Goal: Information Seeking & Learning: Learn about a topic

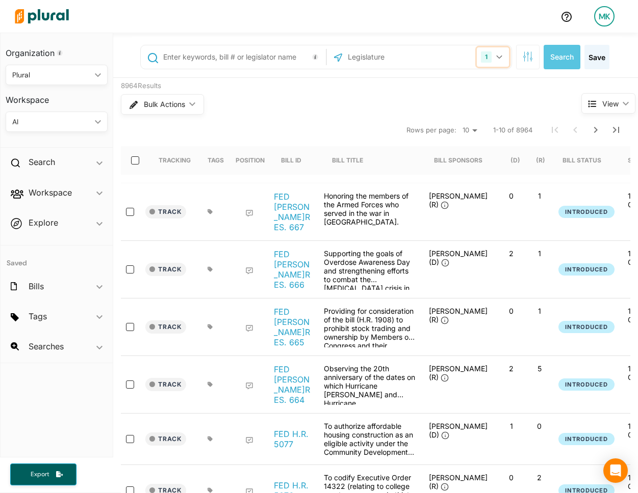
click at [496, 55] on icon "button" at bounding box center [499, 57] width 6 height 4
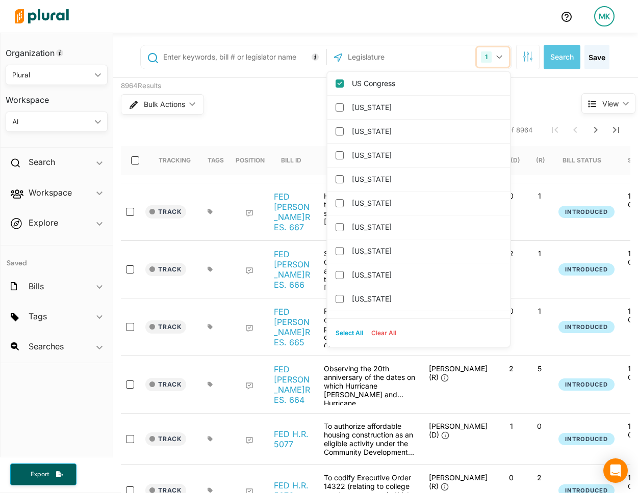
click at [496, 55] on icon "button" at bounding box center [499, 57] width 6 height 4
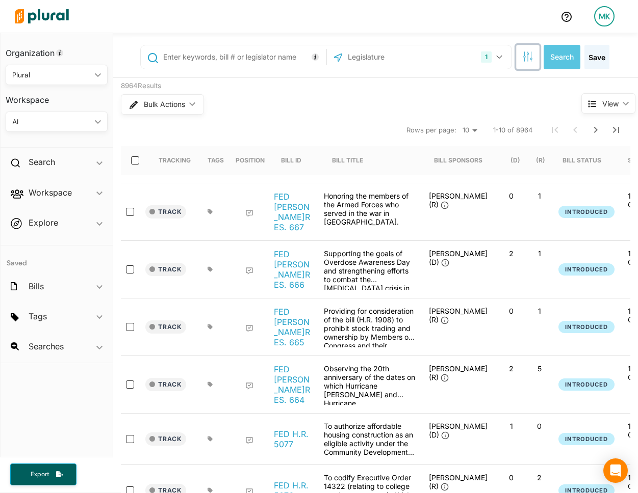
click at [528, 56] on icon "button" at bounding box center [527, 56] width 10 height 10
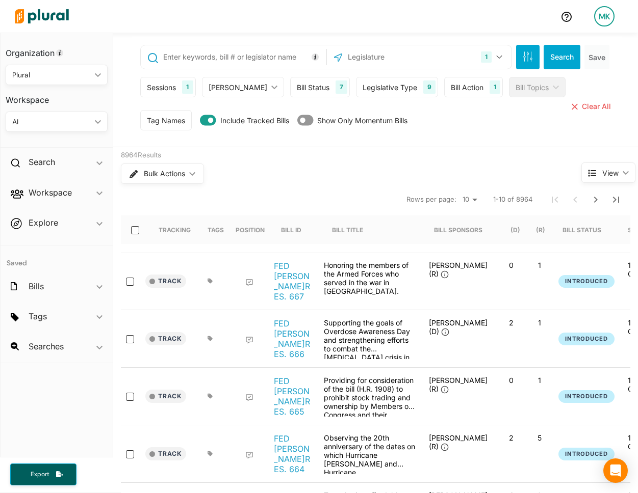
click at [297, 85] on div "Bill Status" at bounding box center [313, 87] width 33 height 11
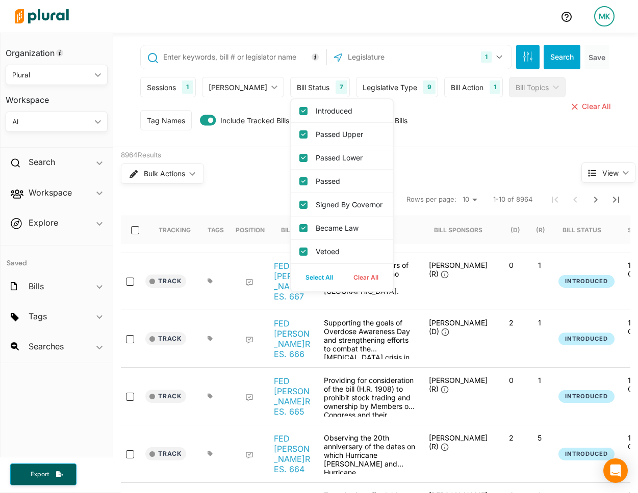
click at [232, 161] on div "Bulk Actions ic_keyboard_arrow_down" at bounding box center [331, 174] width 421 height 26
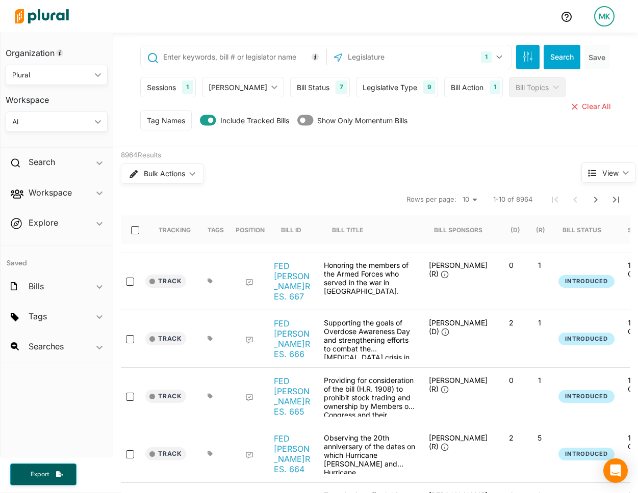
click at [193, 56] on input "text" at bounding box center [242, 56] width 161 height 19
type input """
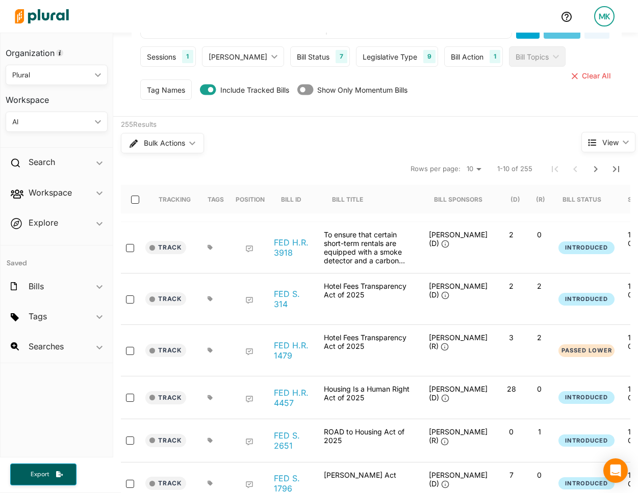
scroll to position [31, 0]
click at [478, 163] on select "10 20 50" at bounding box center [473, 169] width 22 height 12
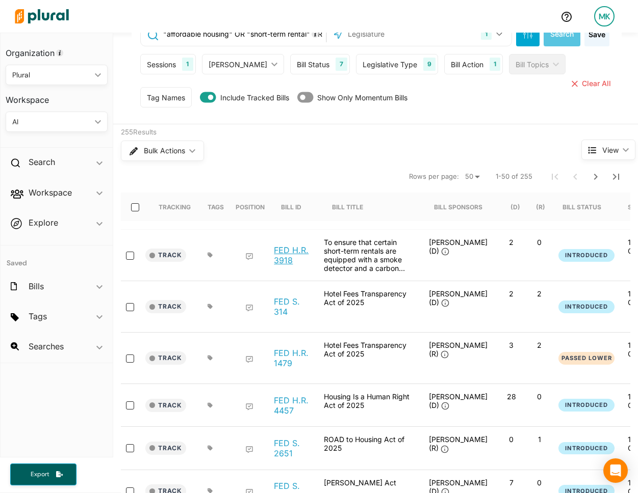
click at [291, 246] on link "FED H.R. 3918" at bounding box center [293, 255] width 39 height 20
click at [282, 297] on link "FED S. 314" at bounding box center [293, 307] width 39 height 20
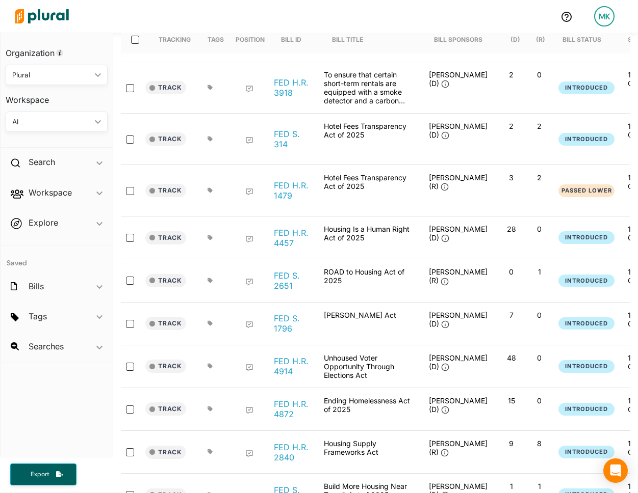
scroll to position [233, 0]
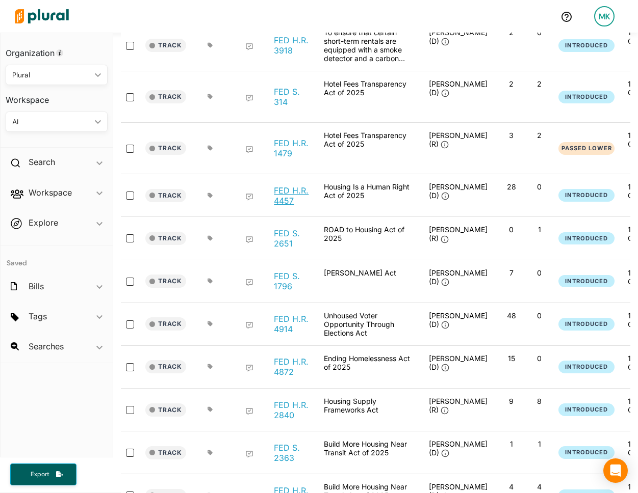
click at [285, 201] on link "FED H.R. 4457" at bounding box center [293, 195] width 39 height 20
click at [284, 240] on link "FED S. 2651" at bounding box center [293, 238] width 39 height 20
click at [283, 282] on link "FED S. 1796" at bounding box center [293, 281] width 39 height 20
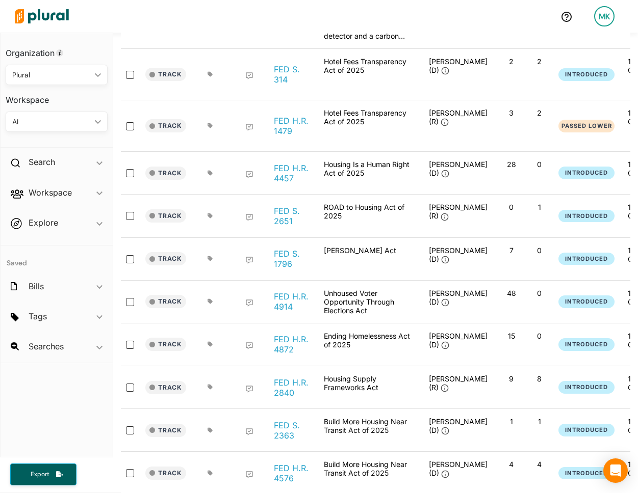
scroll to position [275, 0]
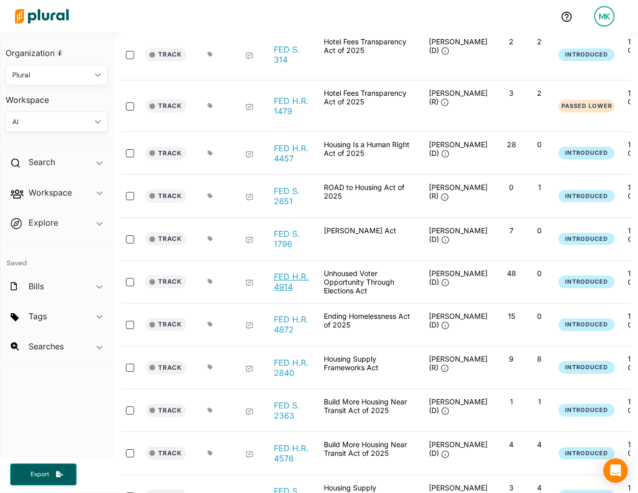
click at [288, 280] on link "FED H.R. 4914" at bounding box center [293, 282] width 39 height 20
click at [288, 323] on link "FED H.R. 4872" at bounding box center [293, 324] width 39 height 20
click at [288, 366] on link "FED H.R. 2840" at bounding box center [293, 368] width 39 height 20
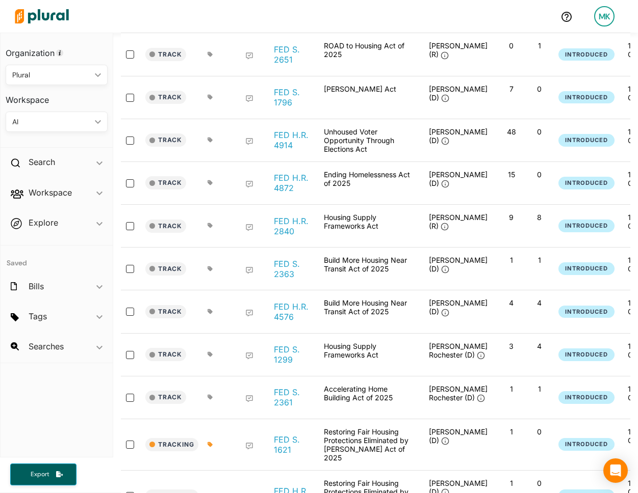
scroll to position [423, 0]
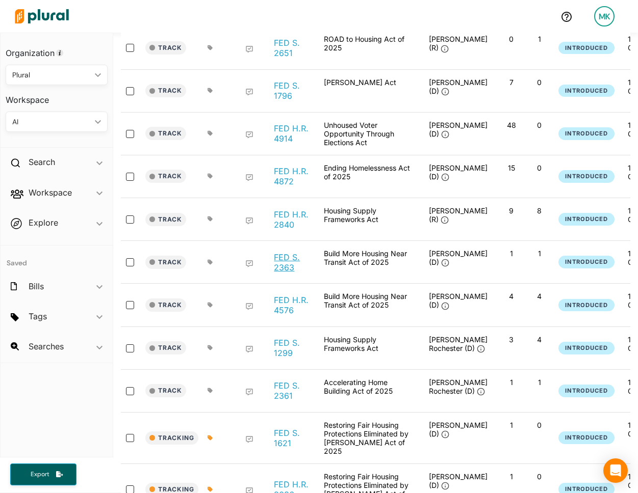
click at [279, 259] on link "FED S. 2363" at bounding box center [293, 262] width 39 height 20
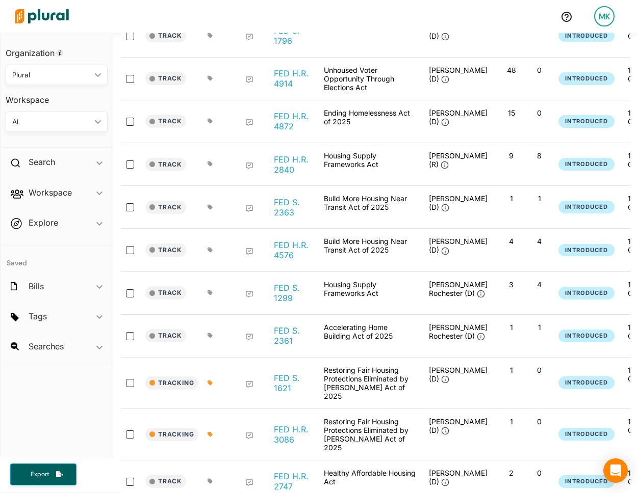
scroll to position [481, 0]
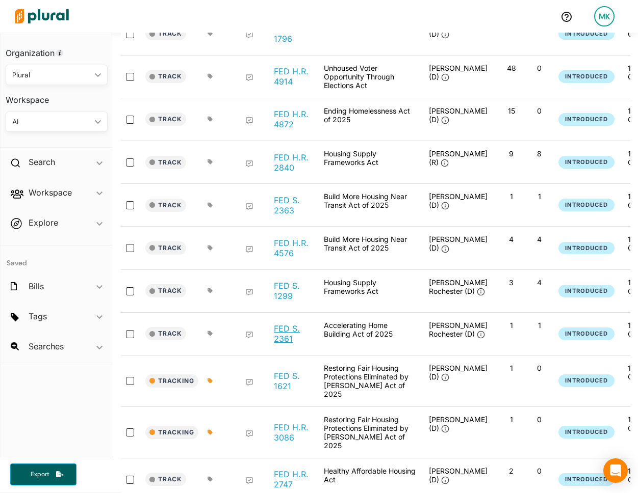
click at [293, 329] on link "FED S. 2361" at bounding box center [293, 334] width 39 height 20
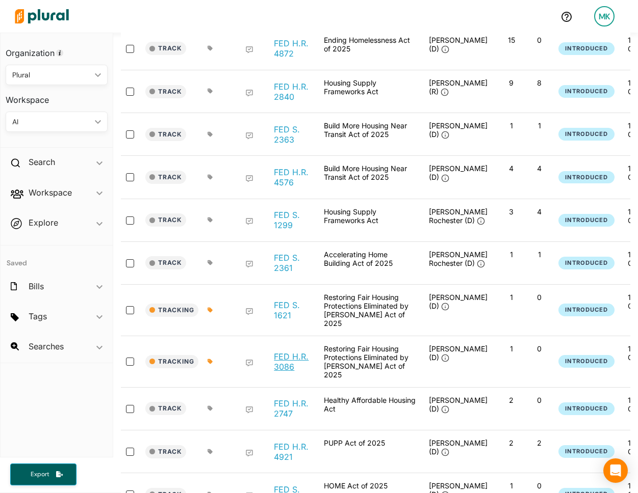
scroll to position [552, 0]
click at [287, 398] on link "FED H.R. 2747" at bounding box center [293, 408] width 39 height 20
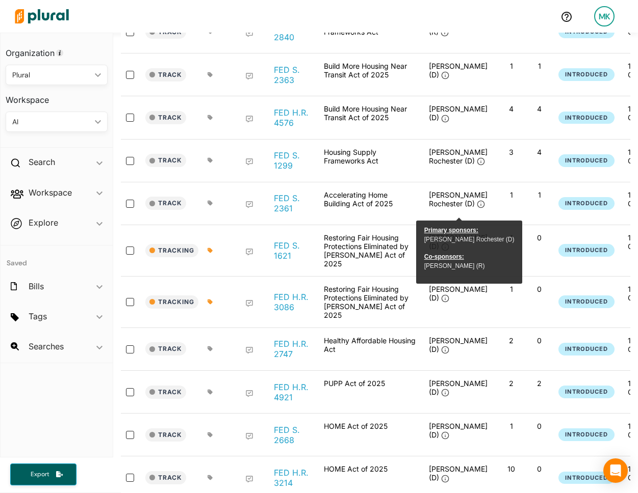
scroll to position [622, 0]
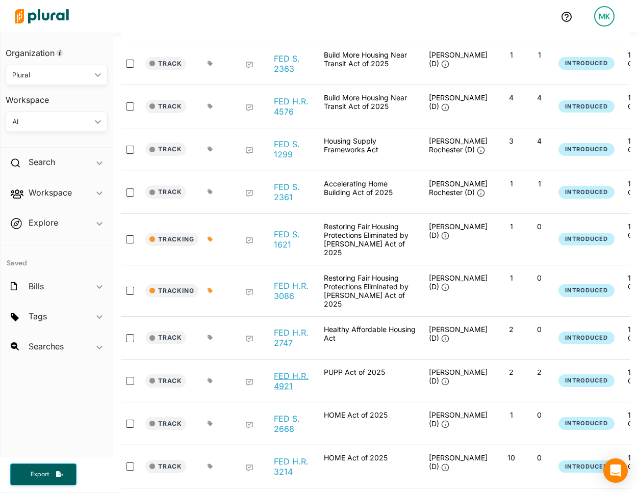
click at [284, 371] on link "FED H.R. 4921" at bounding box center [293, 381] width 39 height 20
click at [290, 457] on link "FED H.R. 3214" at bounding box center [293, 467] width 39 height 20
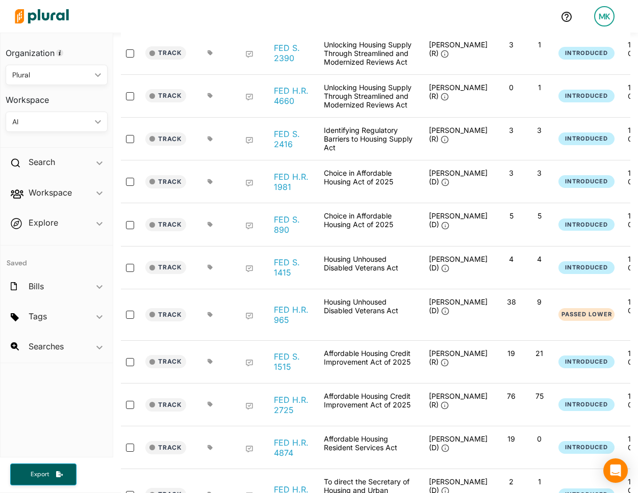
scroll to position [1127, 0]
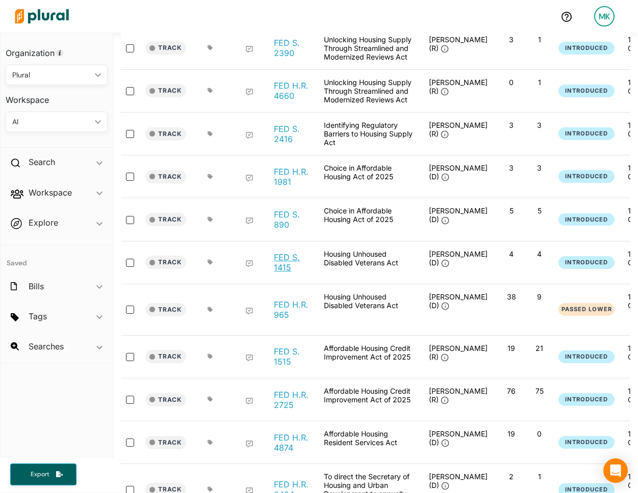
click at [278, 252] on link "FED S. 1415" at bounding box center [293, 262] width 39 height 20
click at [282, 347] on link "FED S. 1515" at bounding box center [293, 357] width 39 height 20
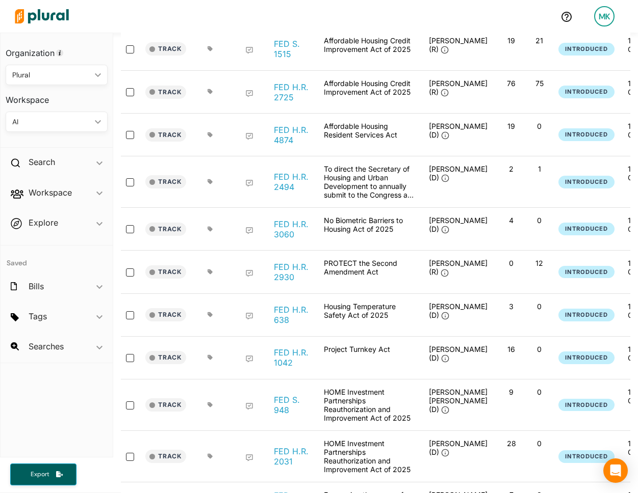
scroll to position [1437, 0]
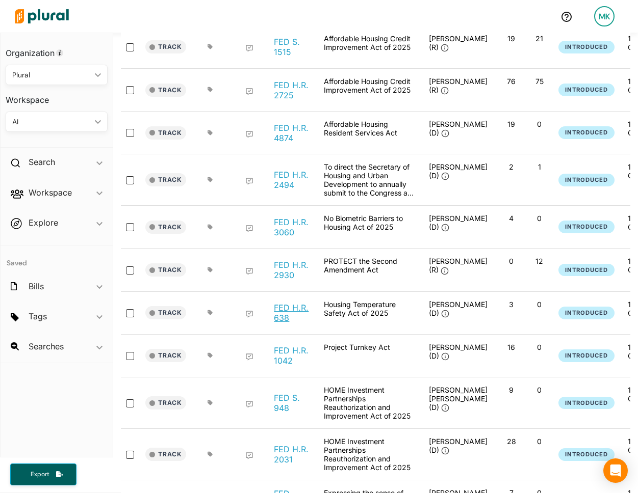
click at [287, 303] on link "FED H.R. 638" at bounding box center [293, 313] width 39 height 20
click at [287, 260] on link "FED H.R. 2930" at bounding box center [293, 270] width 39 height 20
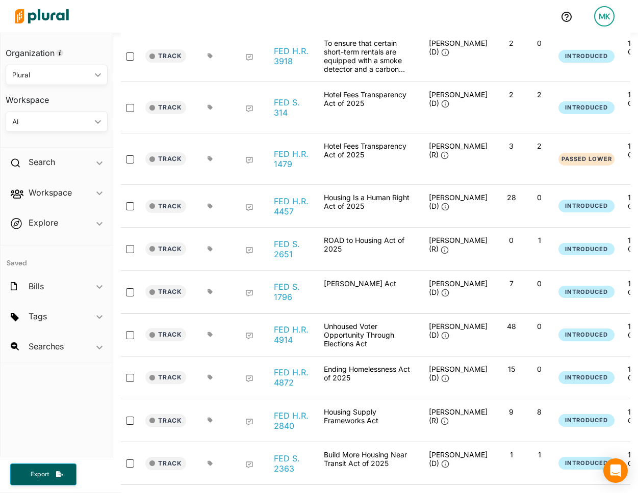
scroll to position [0, 0]
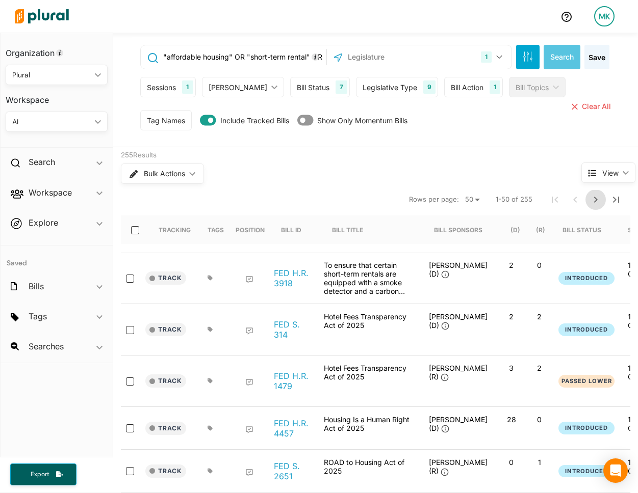
click at [592, 197] on icon "Next Page" at bounding box center [595, 200] width 12 height 12
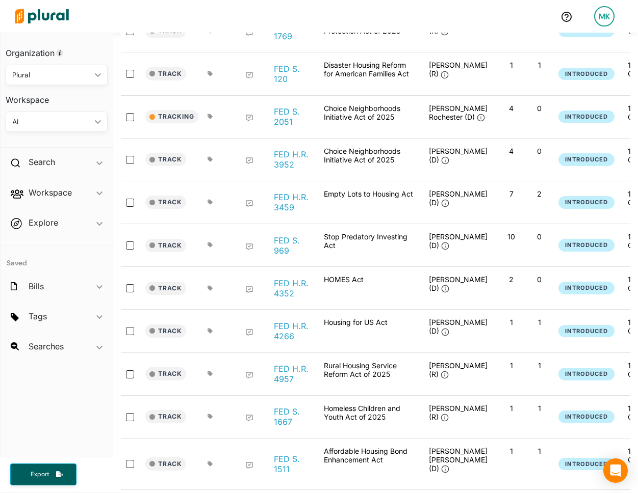
scroll to position [245, 0]
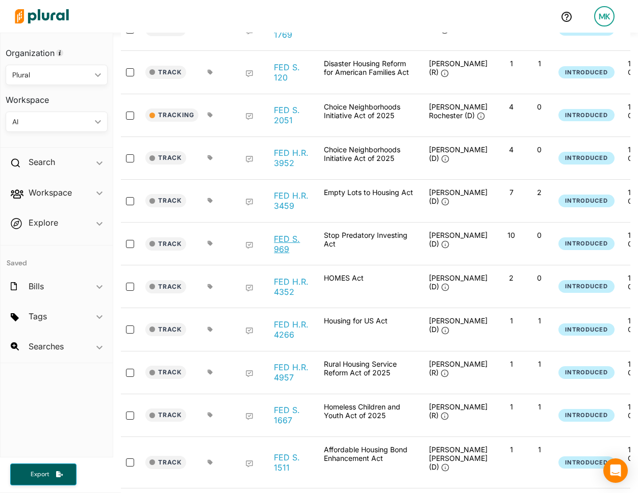
click at [296, 234] on link "FED S. 969" at bounding box center [293, 244] width 39 height 20
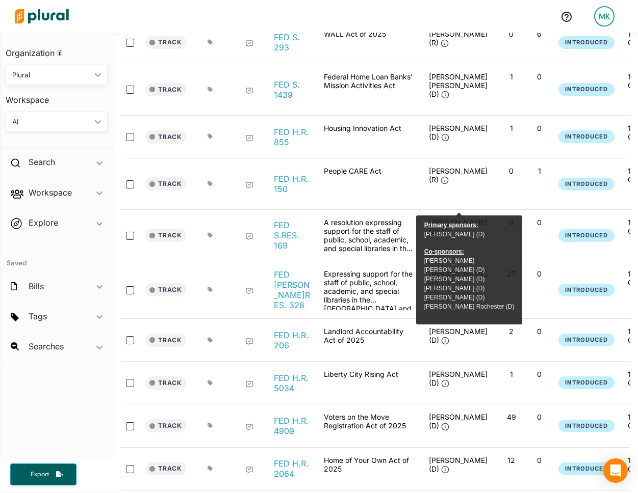
scroll to position [1338, 0]
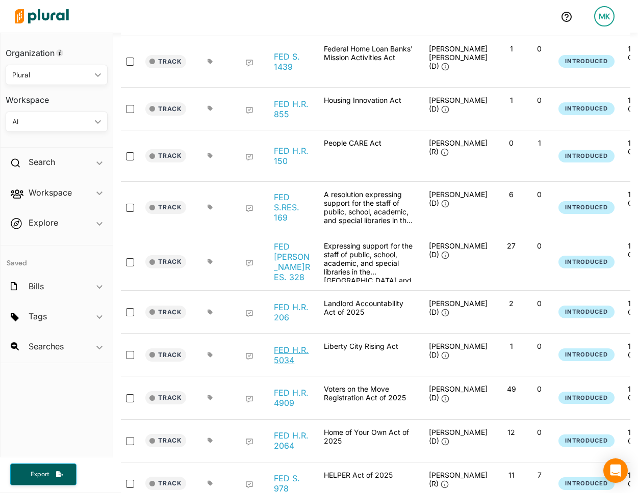
click at [290, 345] on link "FED H.R. 5034" at bounding box center [293, 355] width 39 height 20
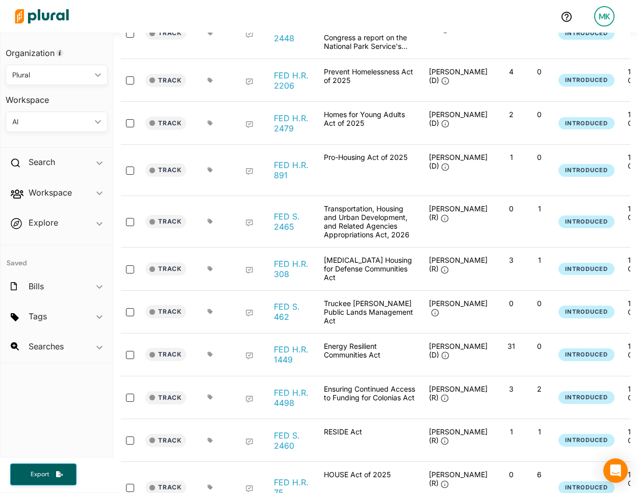
scroll to position [1901, 0]
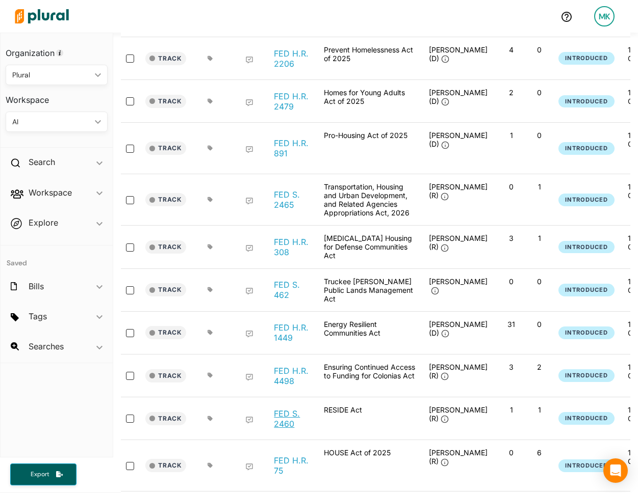
click at [289, 409] on link "FED S. 2460" at bounding box center [293, 419] width 39 height 20
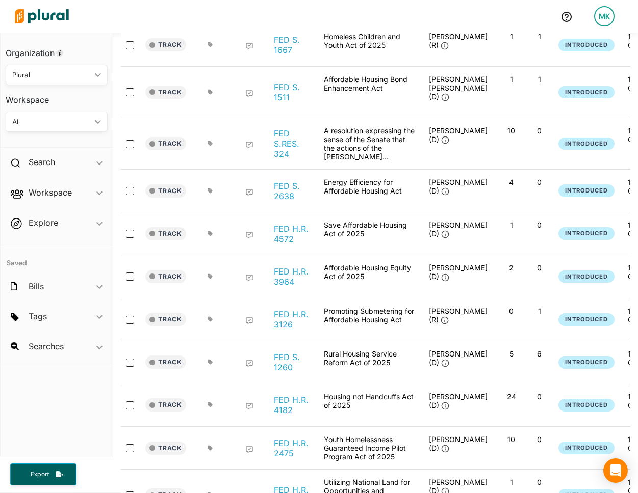
scroll to position [0, 0]
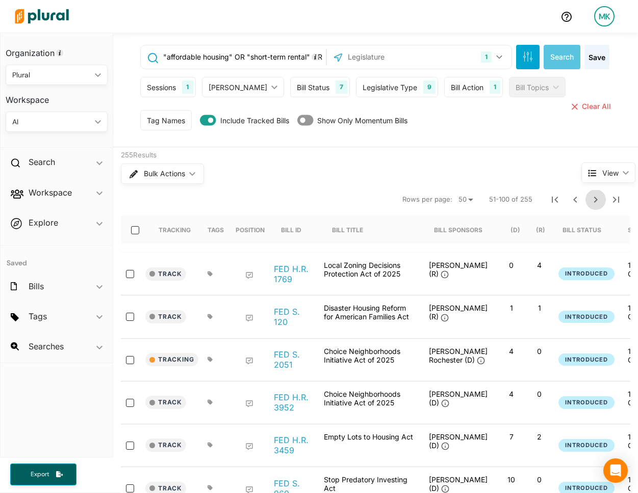
click at [599, 194] on icon "Next Page" at bounding box center [595, 200] width 12 height 12
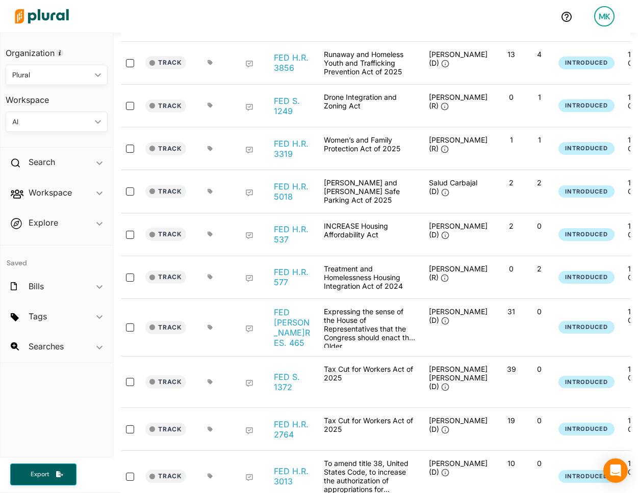
scroll to position [487, 0]
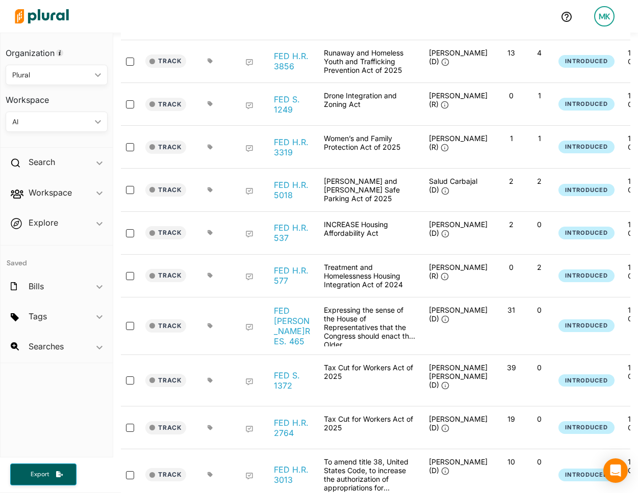
click at [297, 192] on div "FED H.R. 5018" at bounding box center [293, 190] width 51 height 26
click at [282, 180] on link "FED H.R. 5018" at bounding box center [293, 190] width 39 height 20
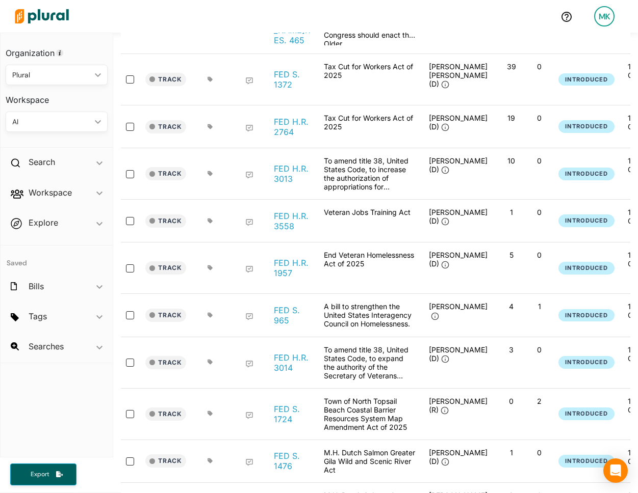
scroll to position [797, 0]
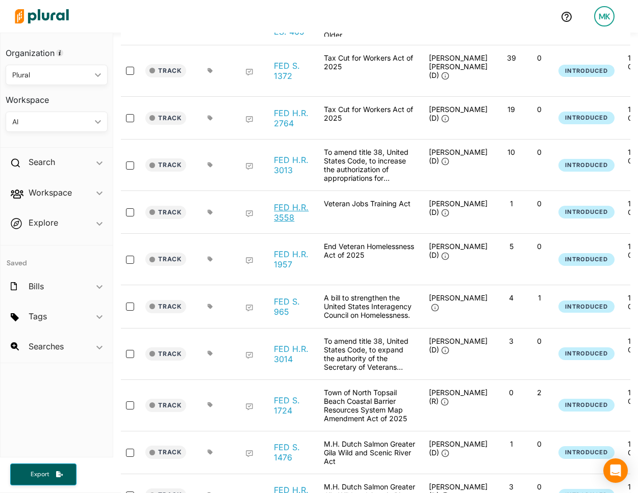
click at [283, 202] on link "FED H.R. 3558" at bounding box center [293, 212] width 39 height 20
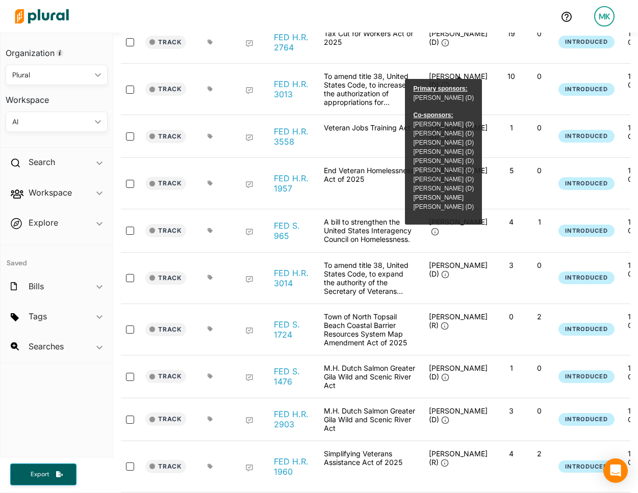
scroll to position [1110, 0]
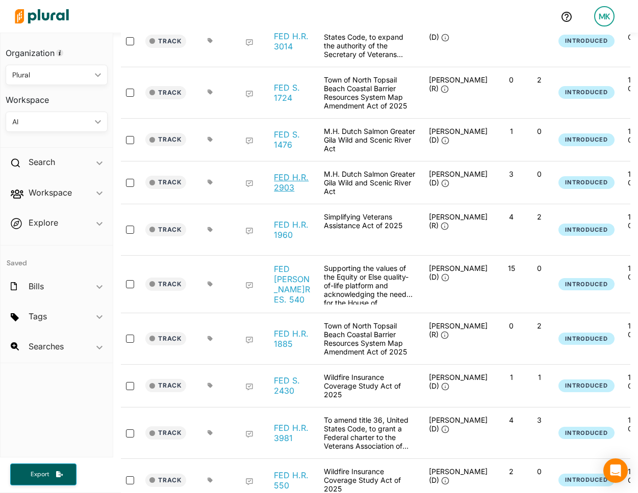
click at [290, 172] on link "FED H.R. 2903" at bounding box center [293, 182] width 39 height 20
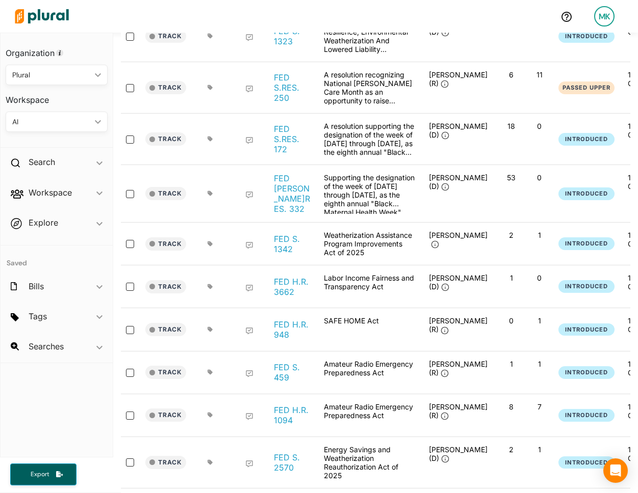
scroll to position [2026, 0]
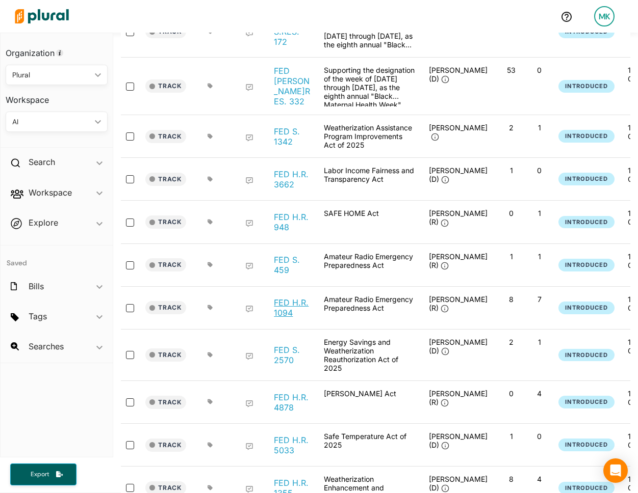
click at [293, 298] on link "FED H.R. 1094" at bounding box center [293, 308] width 39 height 20
click at [390, 342] on div "Track FED S. 2570 Energy Savings and Weatherization Reauthorization Act of 2025…" at bounding box center [476, 355] width 710 height 51
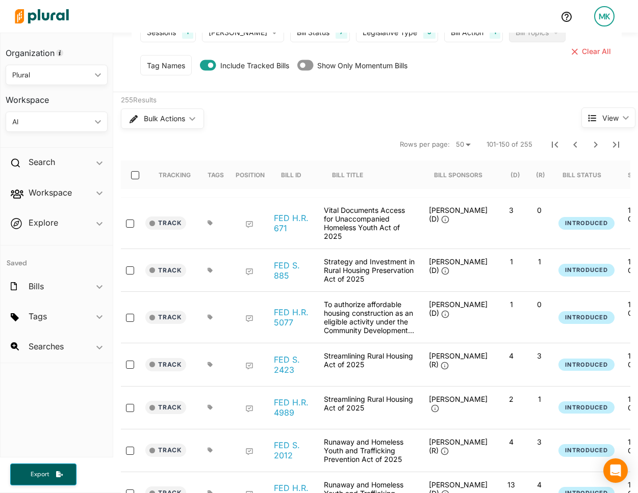
scroll to position [0, 0]
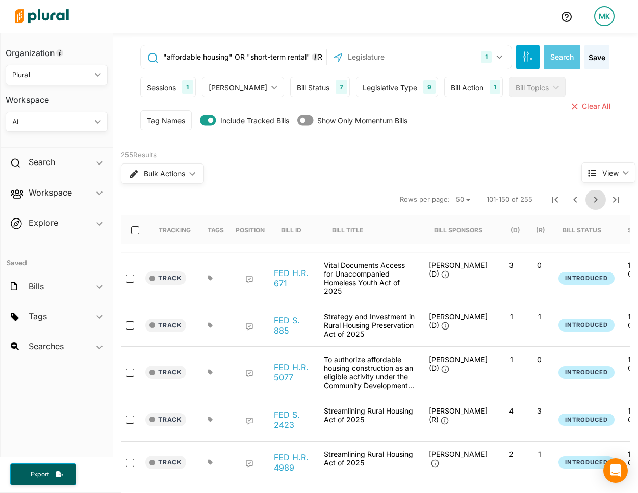
click at [592, 194] on icon "Next Page" at bounding box center [595, 200] width 12 height 12
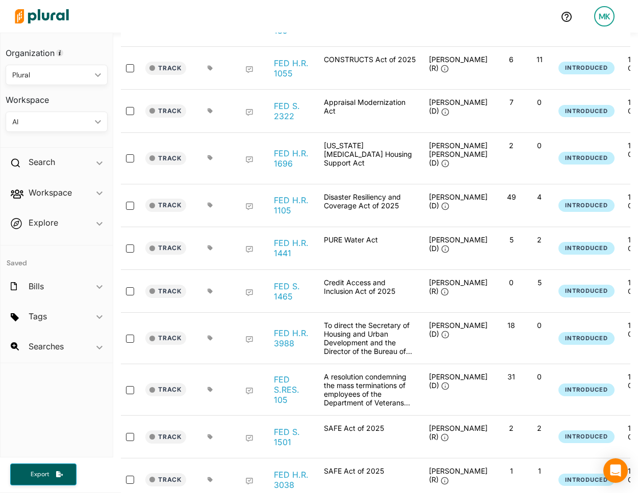
scroll to position [545, 0]
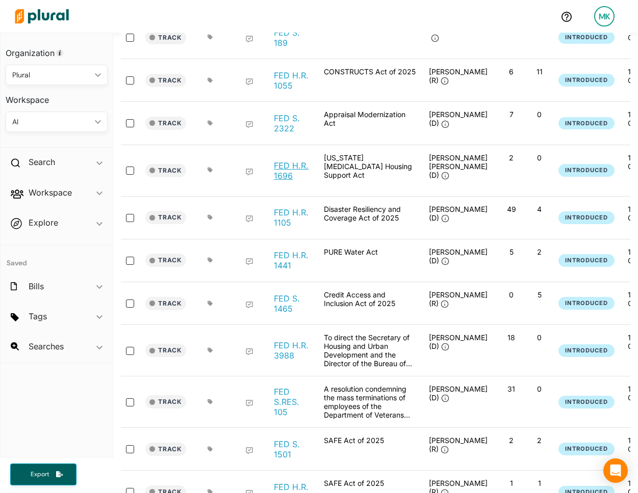
click at [280, 161] on link "FED H.R. 1696" at bounding box center [293, 171] width 39 height 20
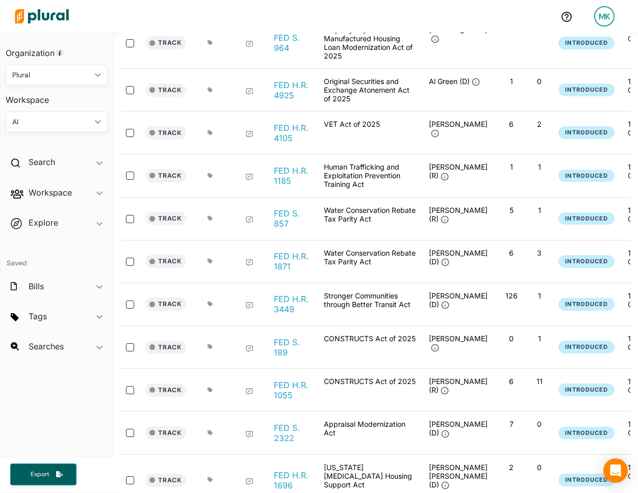
scroll to position [28, 0]
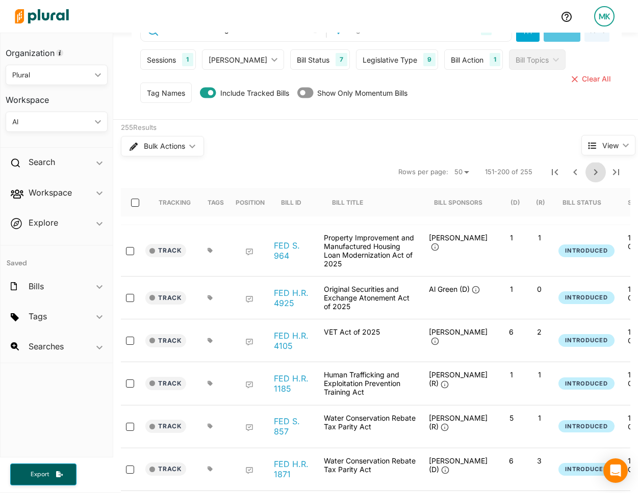
click at [597, 169] on icon "Next Page" at bounding box center [595, 172] width 12 height 12
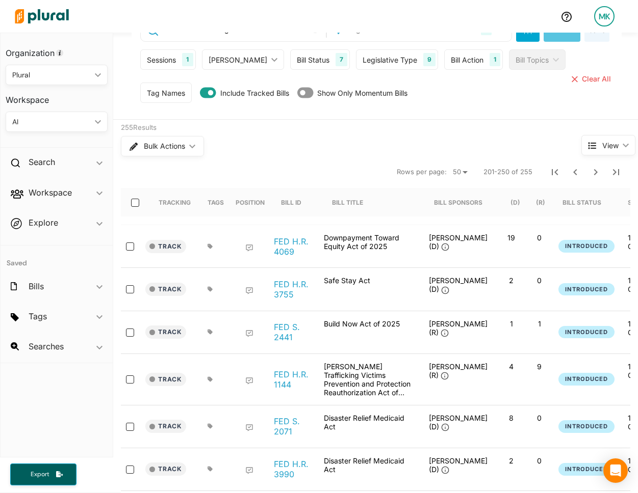
click at [369, 297] on div "Track FED H.R. 3755 Safe Stay Act Angie Craig (D) 2 0 Introduced 119th Congress…" at bounding box center [476, 289] width 710 height 43
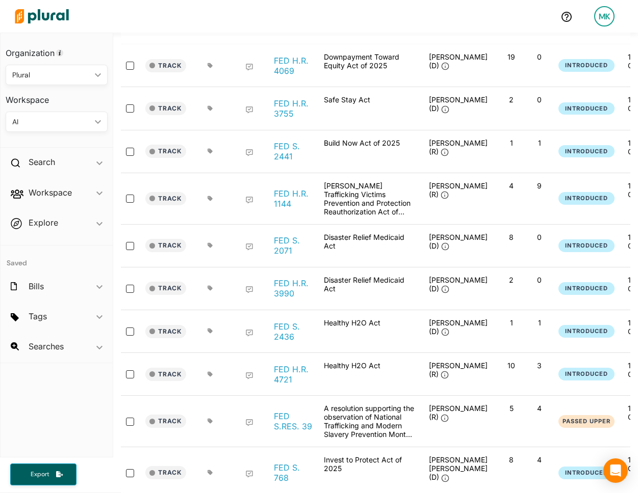
scroll to position [211, 0]
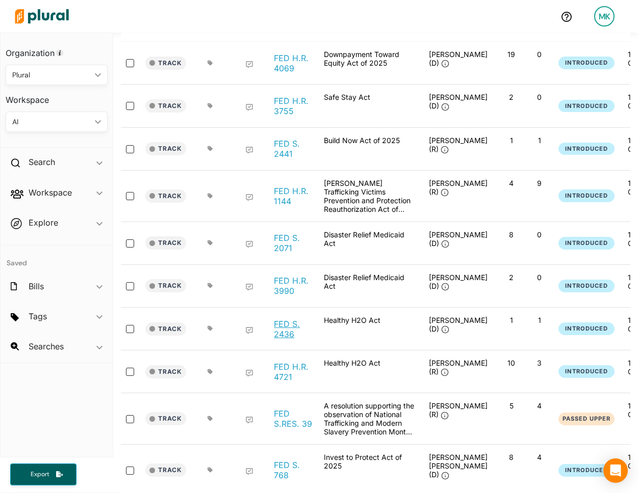
click at [297, 323] on link "FED S. 2436" at bounding box center [293, 329] width 39 height 20
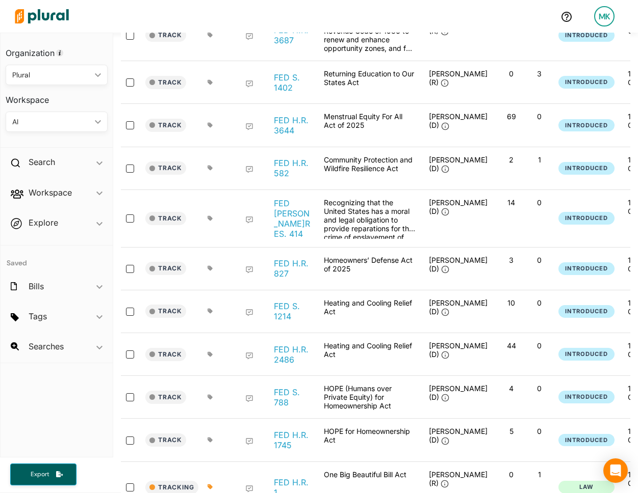
scroll to position [1033, 0]
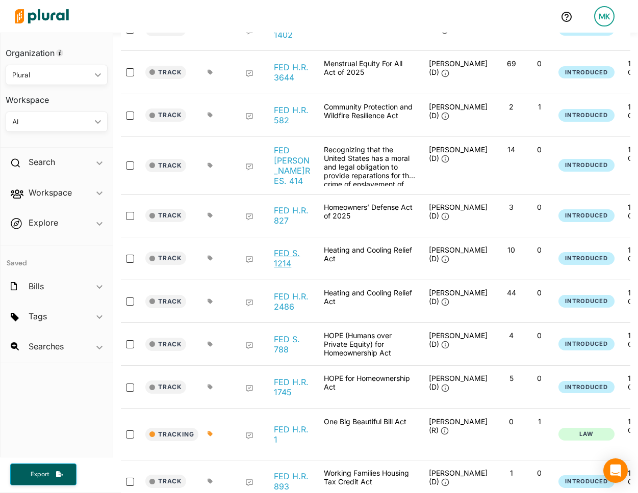
click at [280, 248] on link "FED S. 1214" at bounding box center [293, 258] width 39 height 20
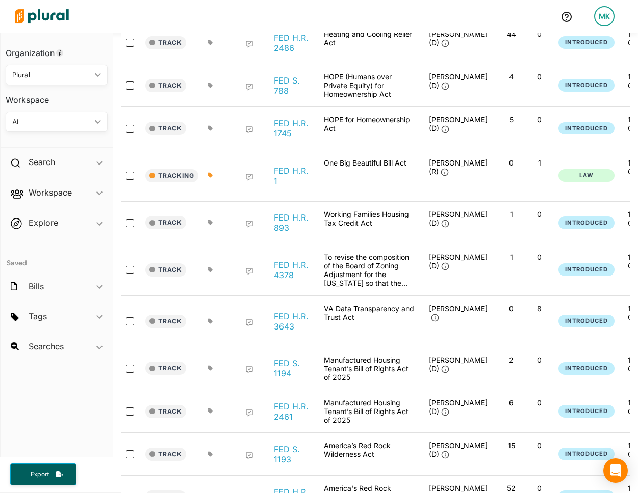
scroll to position [1373, 0]
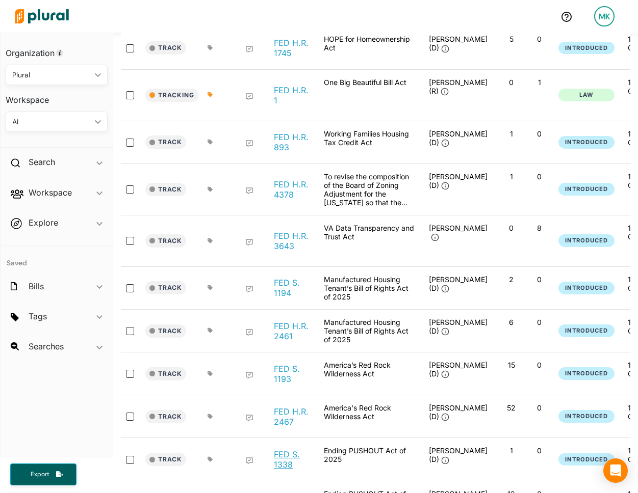
click at [295, 449] on link "FED S. 1338" at bounding box center [293, 459] width 39 height 20
click at [293, 407] on link "FED H.R. 2467" at bounding box center [293, 417] width 39 height 20
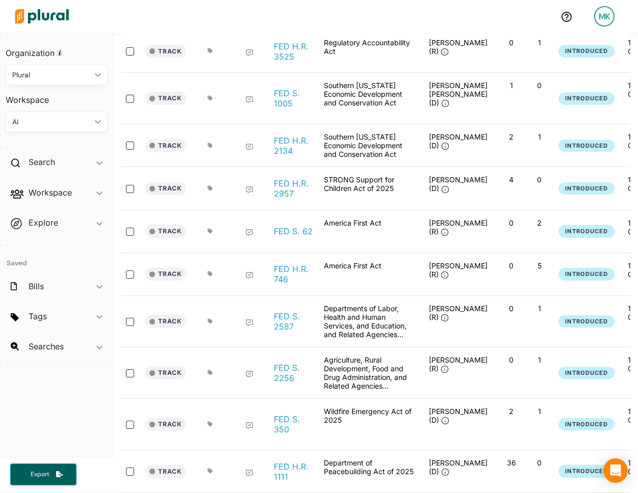
scroll to position [2042, 0]
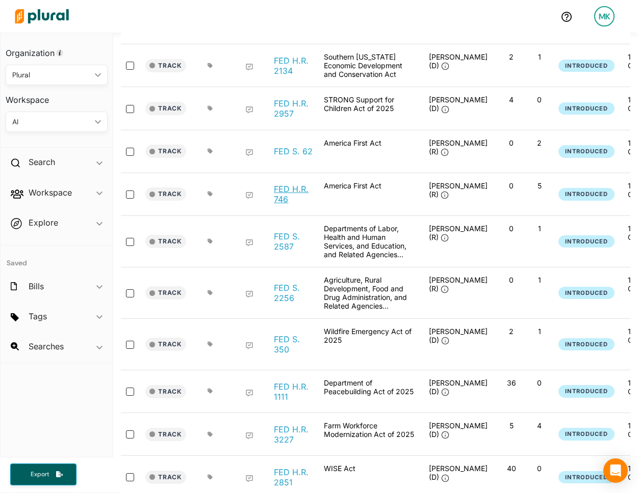
click at [287, 184] on link "FED H.R. 746" at bounding box center [293, 194] width 39 height 20
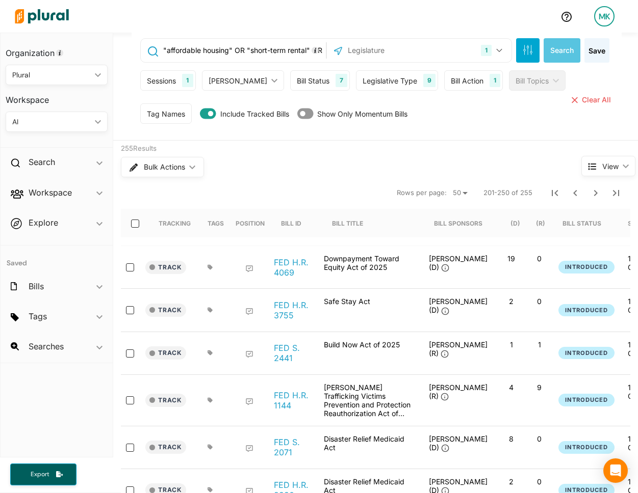
scroll to position [0, 0]
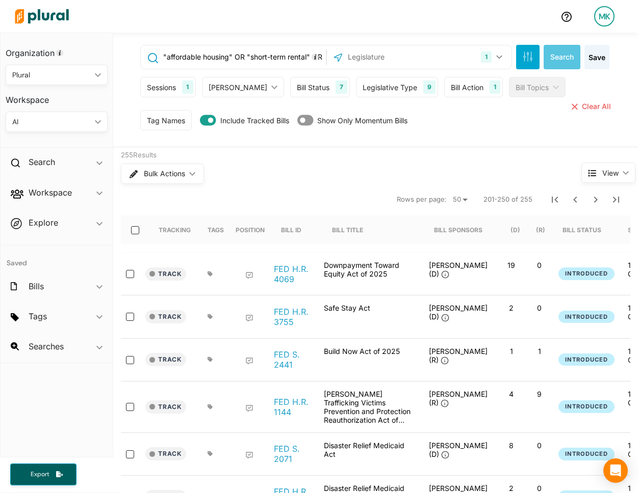
click at [240, 57] on input ""affordable housing" OR "short-term rental" OR "dwelling" OR "dwellings" OR "sh…" at bounding box center [242, 56] width 161 height 19
paste input "("noncompete" OR "non-compete" OR "not to compete" OR "noncompetition") AND ("e…"
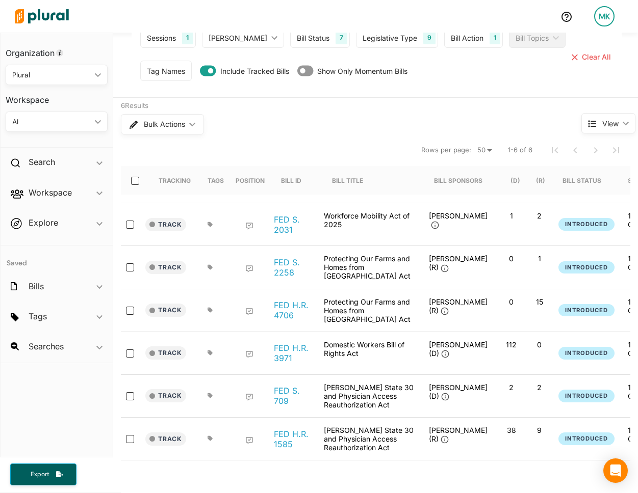
scroll to position [56, 0]
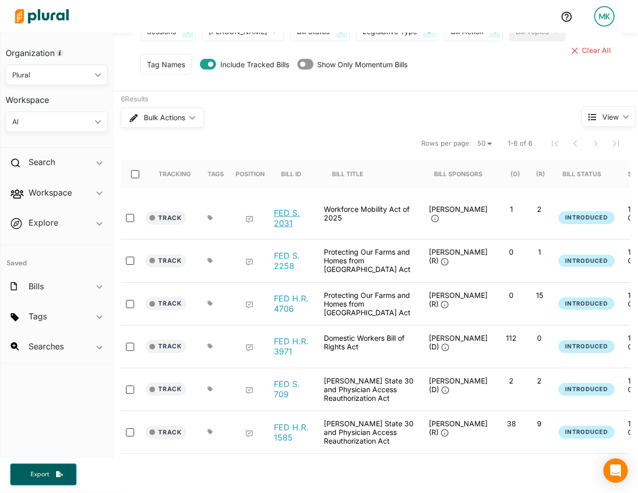
click at [279, 215] on link "FED S. 2031" at bounding box center [293, 218] width 39 height 20
click at [278, 251] on link "FED S. 2258" at bounding box center [293, 261] width 39 height 20
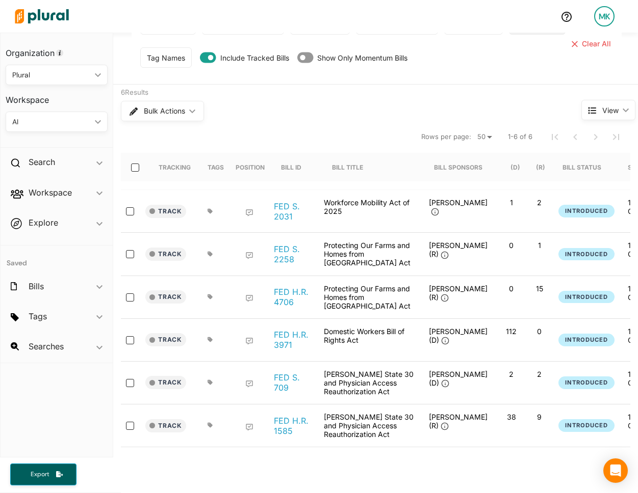
scroll to position [67, 0]
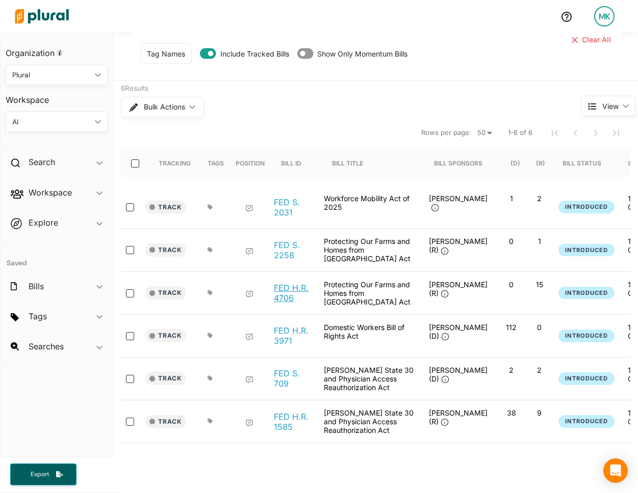
click at [289, 284] on link "FED H.R. 4706" at bounding box center [293, 293] width 39 height 20
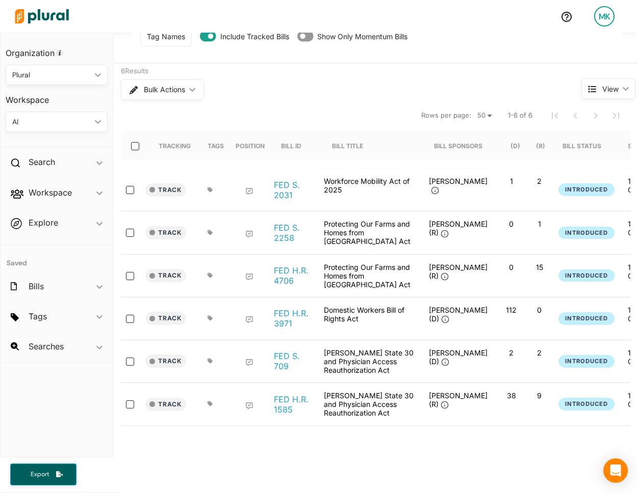
scroll to position [103, 0]
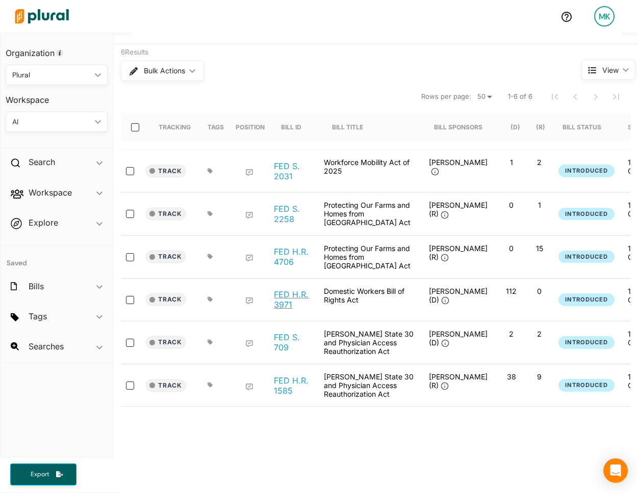
click at [283, 289] on link "FED H.R. 3971" at bounding box center [293, 299] width 39 height 20
click at [286, 341] on link "FED S. 709" at bounding box center [293, 342] width 39 height 20
click at [284, 377] on link "FED H.R. 1585" at bounding box center [293, 386] width 39 height 20
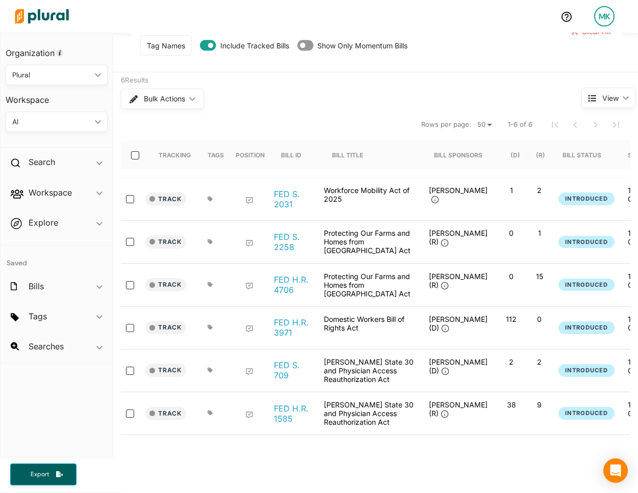
scroll to position [0, 0]
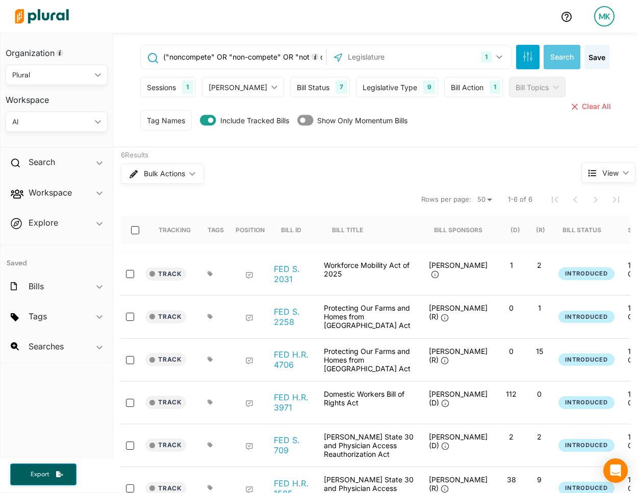
click at [230, 57] on input "("noncompete" OR "non-compete" OR "not to compete" OR "noncompetition") AND ("e…" at bounding box center [242, 56] width 161 height 19
drag, startPoint x: 203, startPoint y: 56, endPoint x: 167, endPoint y: 57, distance: 36.2
click at [167, 57] on input "("noncompete" OR "non-compete" OR "not to compete" OR "noncompetition") AND ("e…" at bounding box center [242, 56] width 161 height 19
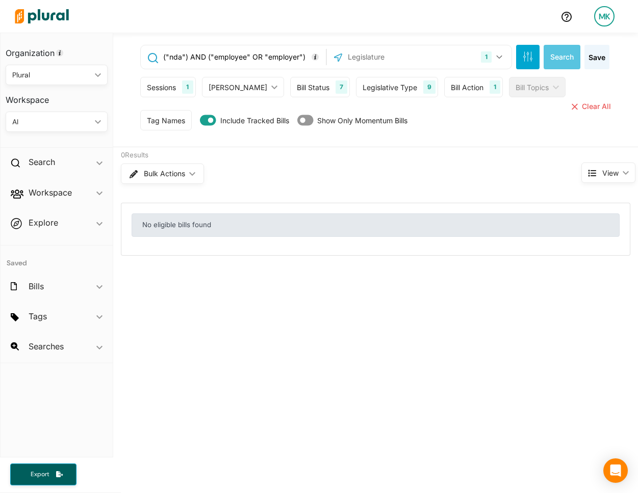
click at [209, 60] on input "("nda") AND ("employee" OR "employer")" at bounding box center [242, 56] width 161 height 19
click at [207, 59] on input "("nda") AND ("employee" OR "employer")" at bounding box center [242, 56] width 161 height 19
drag, startPoint x: 208, startPoint y: 57, endPoint x: 93, endPoint y: 55, distance: 115.2
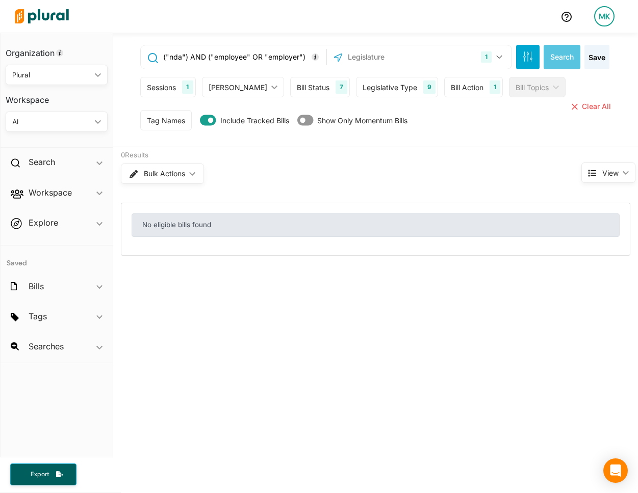
click at [105, 56] on div "Organization Plural ic_keyboard_arrow_down Personal Plural Quaise USA Today Wor…" at bounding box center [319, 263] width 638 height 461
click at [207, 60] on input "("nda") AND ("employee" OR "employer")" at bounding box center [242, 56] width 161 height 19
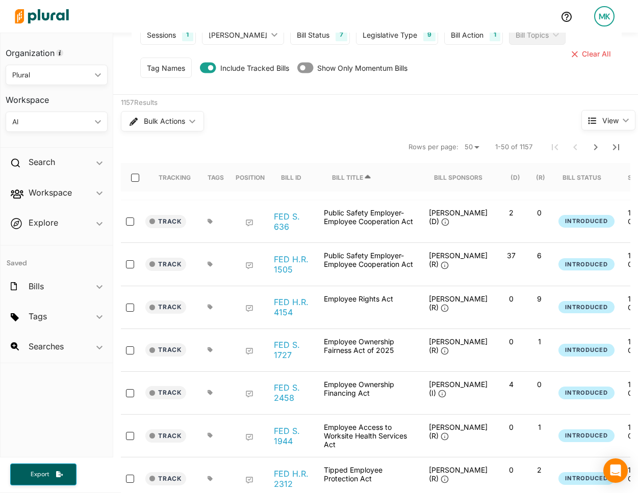
scroll to position [85, 0]
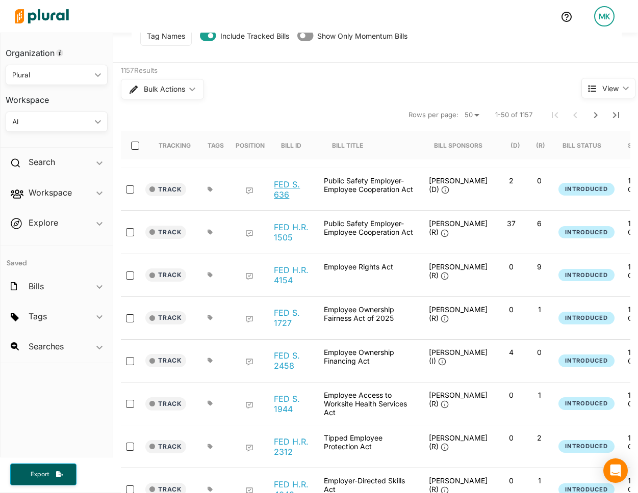
click at [294, 188] on link "FED S. 636" at bounding box center [293, 189] width 39 height 20
click at [288, 277] on link "FED H.R. 4154" at bounding box center [293, 275] width 39 height 20
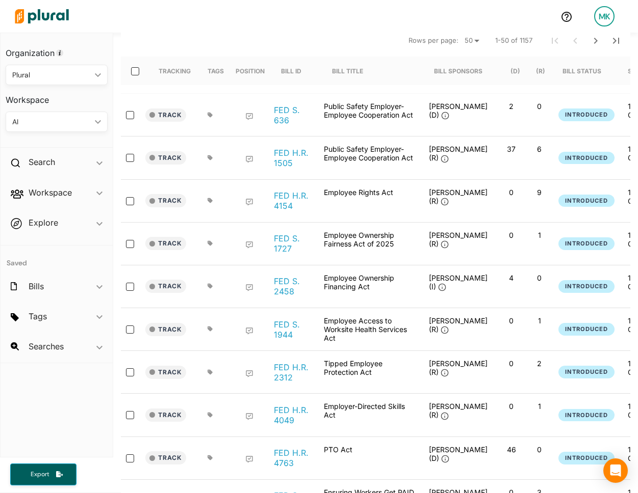
scroll to position [160, 0]
click at [291, 288] on link "FED S. 2458" at bounding box center [293, 286] width 39 height 20
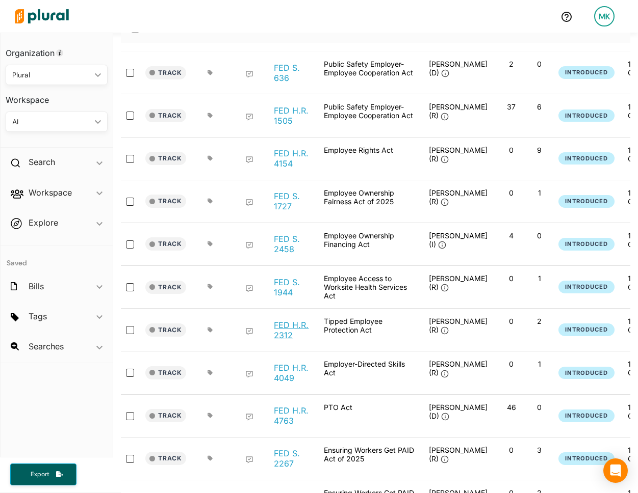
scroll to position [203, 0]
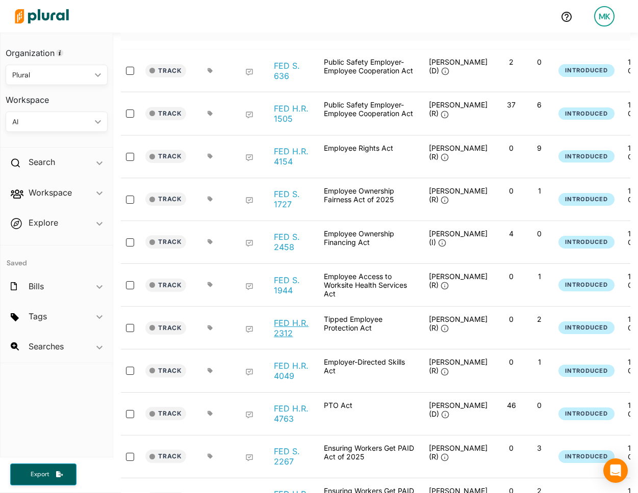
click at [285, 323] on link "FED H.R. 2312" at bounding box center [293, 328] width 39 height 20
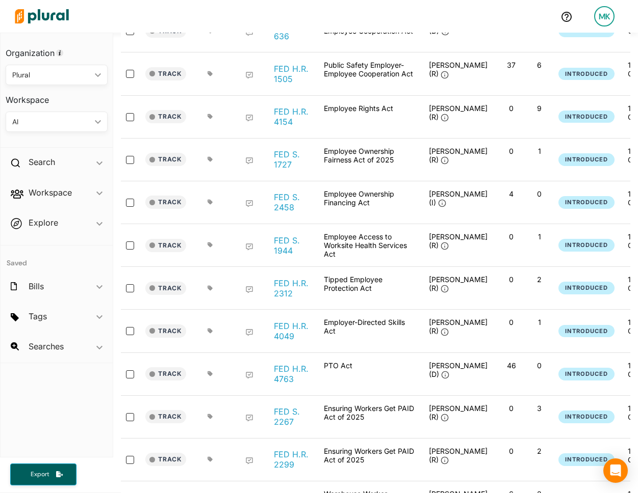
scroll to position [349, 0]
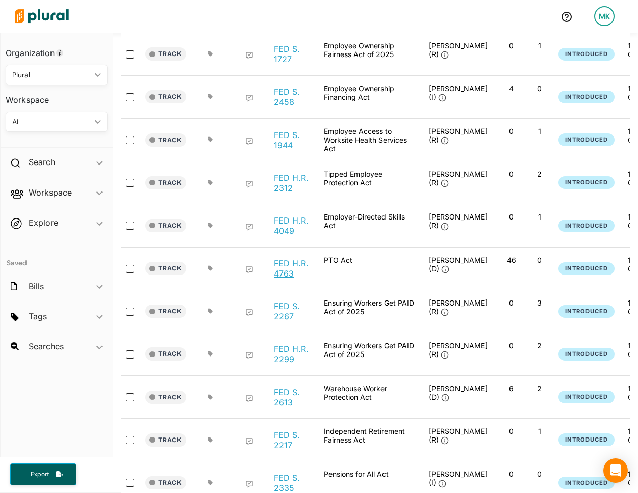
click at [283, 269] on link "FED H.R. 4763" at bounding box center [293, 268] width 39 height 20
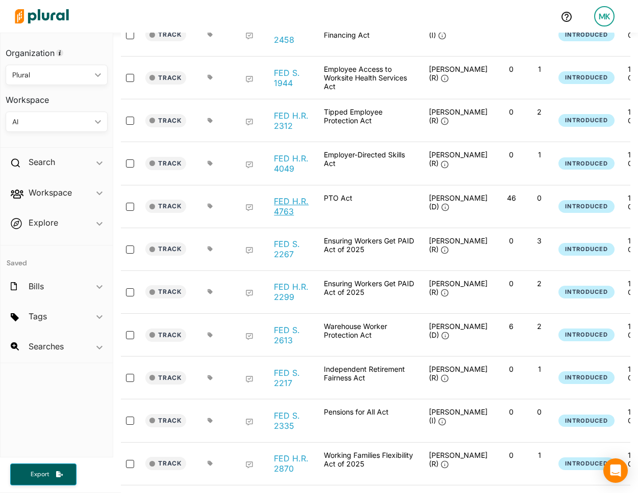
scroll to position [412, 0]
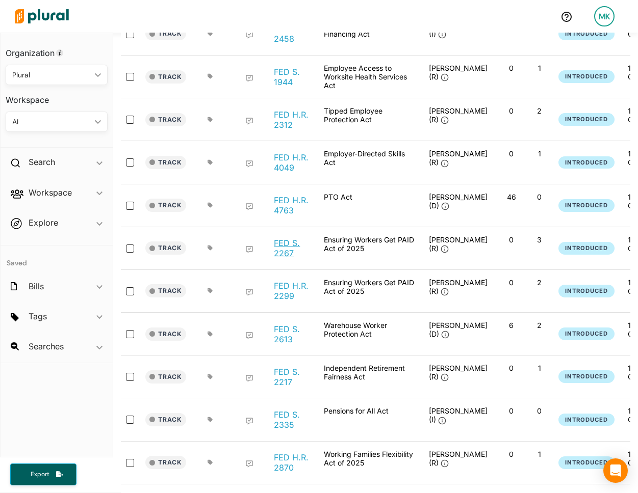
click at [282, 253] on link "FED S. 2267" at bounding box center [293, 248] width 39 height 20
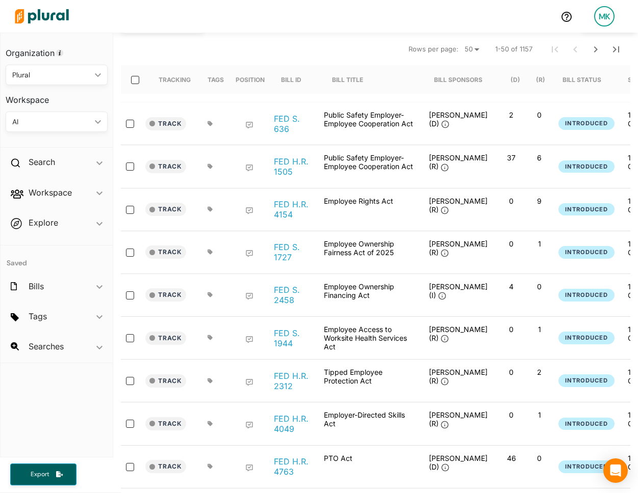
scroll to position [0, 0]
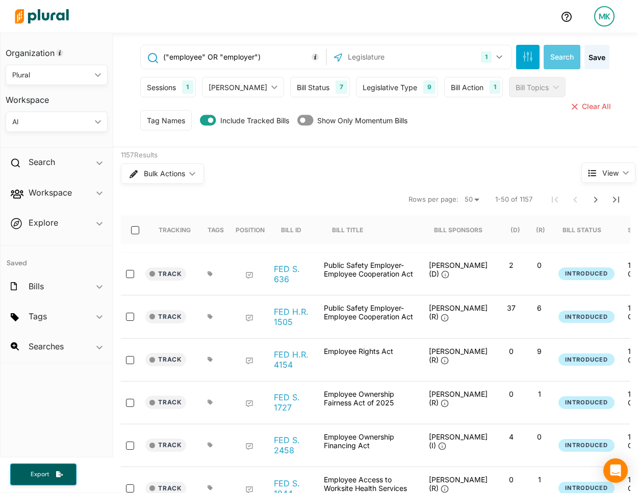
click at [234, 63] on input "("employee" OR "employer")" at bounding box center [242, 56] width 161 height 19
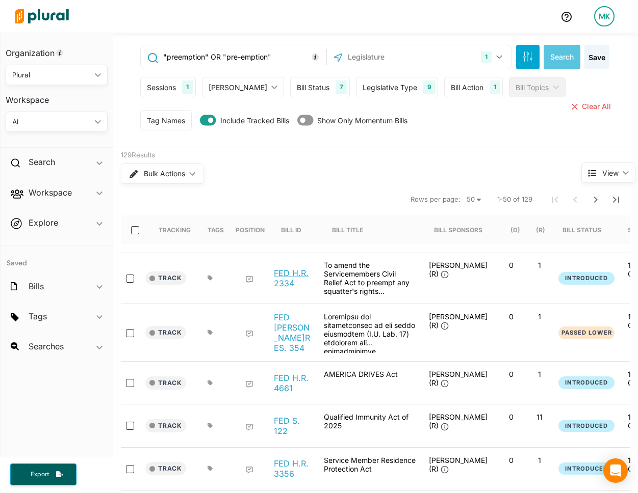
click at [285, 272] on link "FED H.R. 2334" at bounding box center [293, 278] width 39 height 20
click at [285, 329] on link "FED H.RES. 354" at bounding box center [293, 332] width 39 height 41
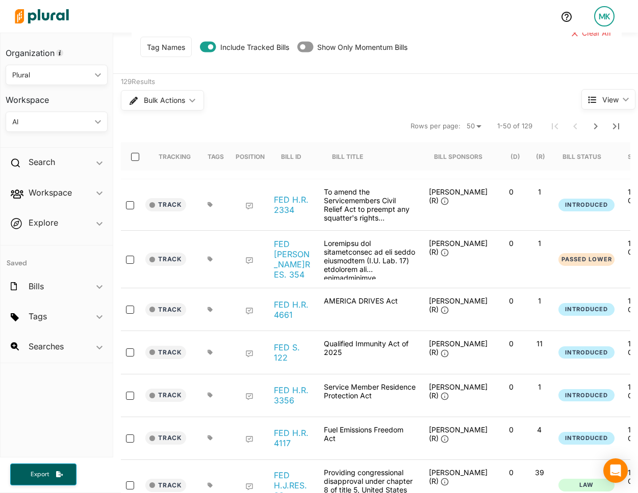
scroll to position [81, 0]
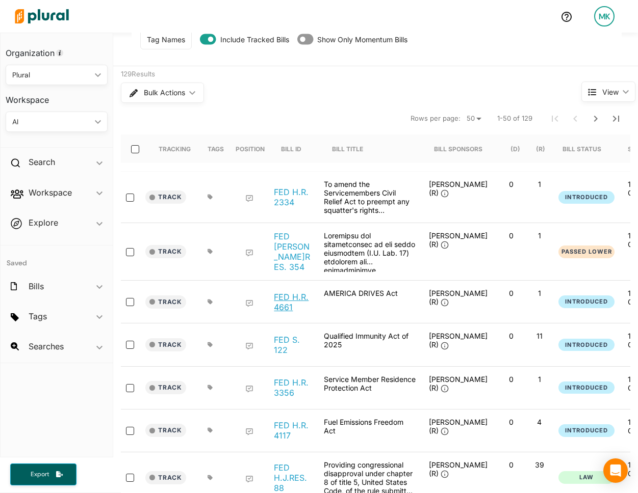
click at [292, 292] on link "FED H.R. 4661" at bounding box center [293, 302] width 39 height 20
click at [288, 335] on link "FED S. 122" at bounding box center [293, 345] width 39 height 20
click at [287, 378] on link "FED H.R. 3356" at bounding box center [293, 388] width 39 height 20
click at [285, 246] on link "FED H.RES. 354" at bounding box center [293, 251] width 39 height 41
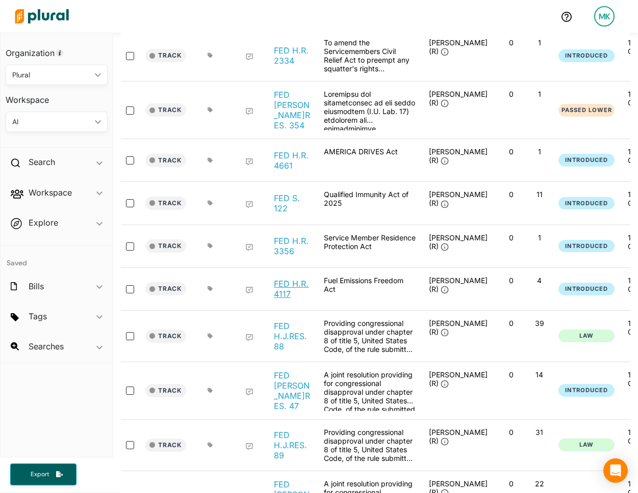
scroll to position [225, 0]
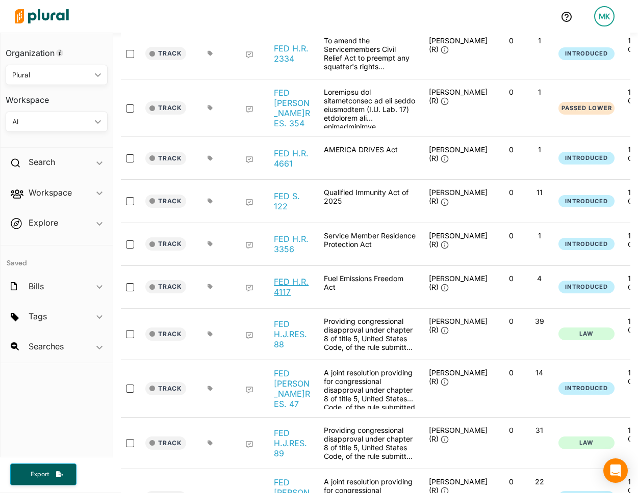
click at [288, 277] on link "FED H.R. 4117" at bounding box center [293, 287] width 39 height 20
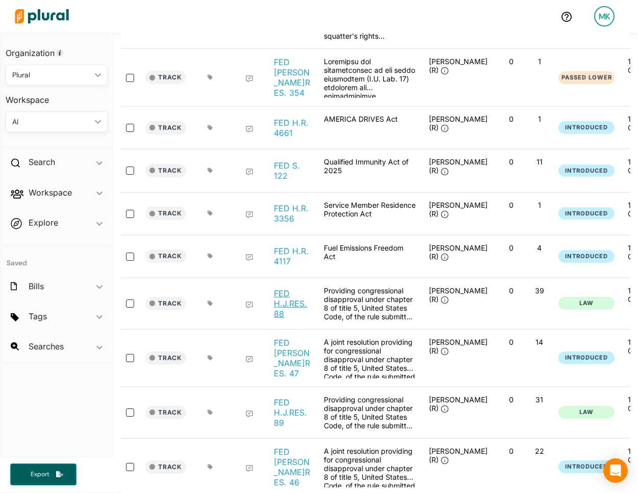
scroll to position [259, 0]
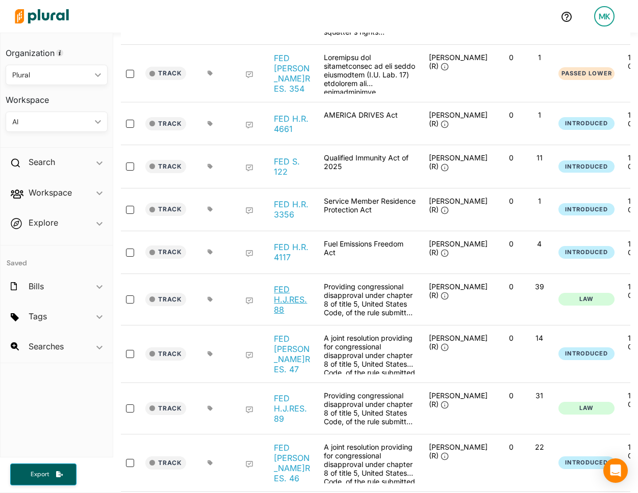
click at [284, 293] on link "FED H.J.RES. 88" at bounding box center [293, 299] width 39 height 31
click at [288, 334] on link "FED S.J.RES. 47" at bounding box center [293, 354] width 39 height 41
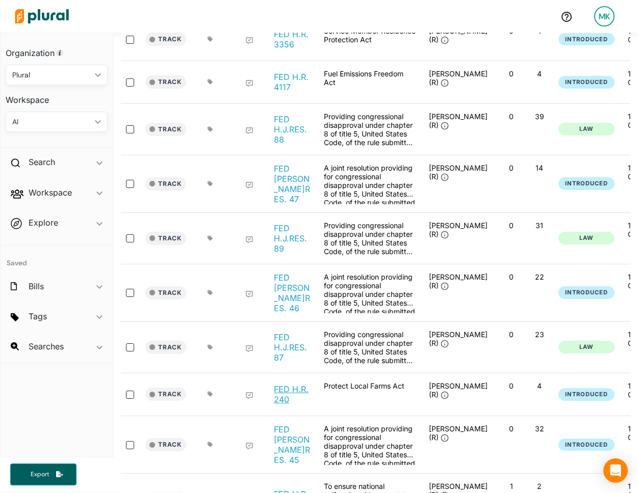
click at [293, 384] on link "FED H.R. 240" at bounding box center [293, 394] width 39 height 20
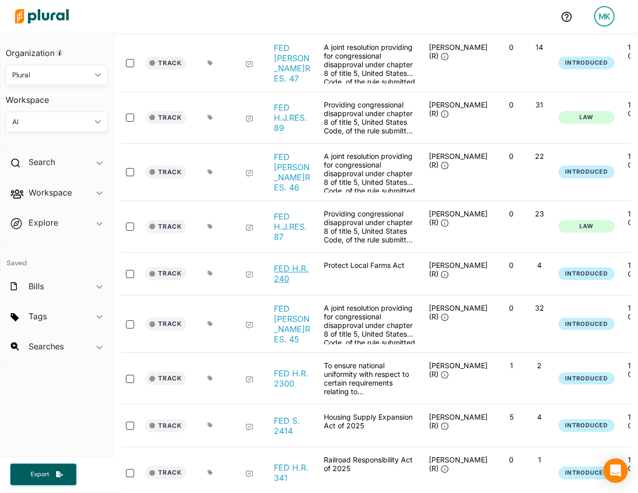
scroll to position [566, 0]
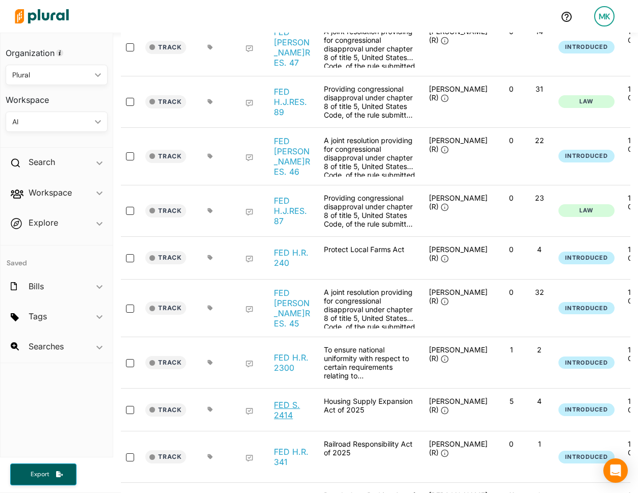
click at [289, 400] on link "FED S. 2414" at bounding box center [293, 410] width 39 height 20
click at [285, 447] on link "FED H.R. 341" at bounding box center [293, 457] width 39 height 20
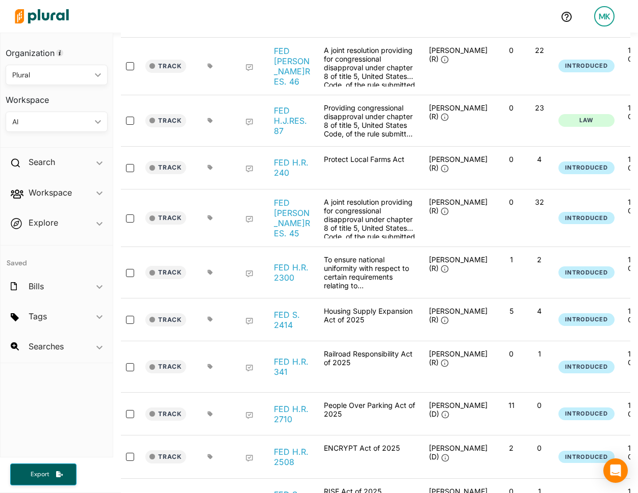
scroll to position [734, 0]
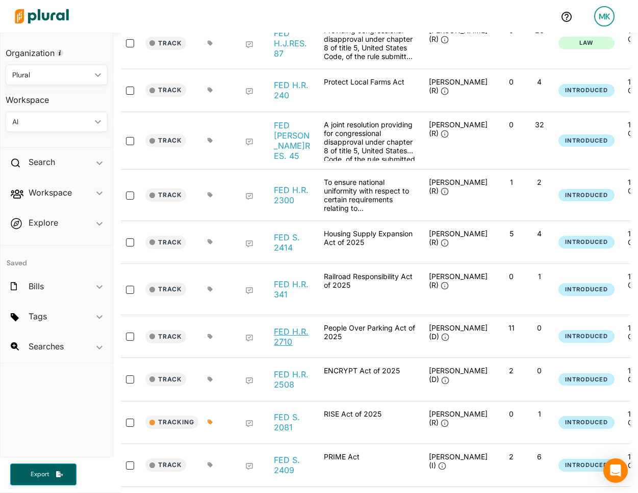
click at [302, 327] on link "FED H.R. 2710" at bounding box center [293, 337] width 39 height 20
click at [292, 369] on link "FED H.R. 2508" at bounding box center [293, 379] width 39 height 20
click at [289, 412] on link "FED S. 2081" at bounding box center [293, 422] width 39 height 20
click at [282, 455] on link "FED S. 2409" at bounding box center [293, 465] width 39 height 20
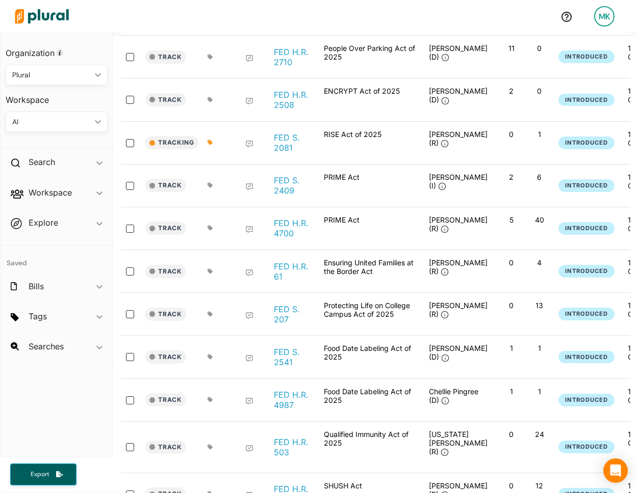
scroll to position [1015, 0]
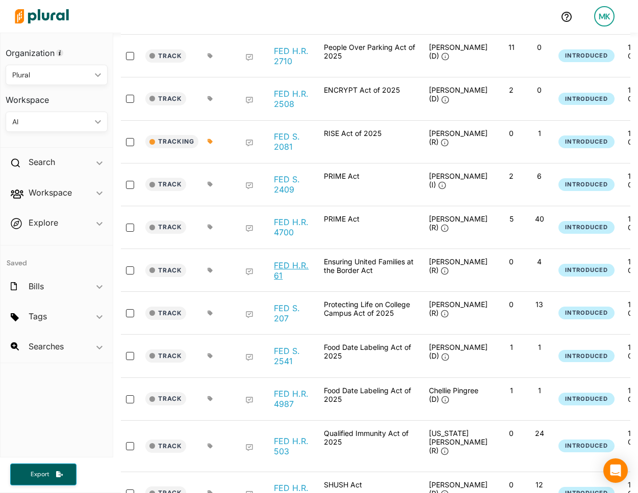
click at [287, 260] on link "FED H.R. 61" at bounding box center [293, 270] width 39 height 20
click at [285, 303] on link "FED S. 207" at bounding box center [293, 313] width 39 height 20
click at [276, 346] on link "FED S. 2541" at bounding box center [293, 356] width 39 height 20
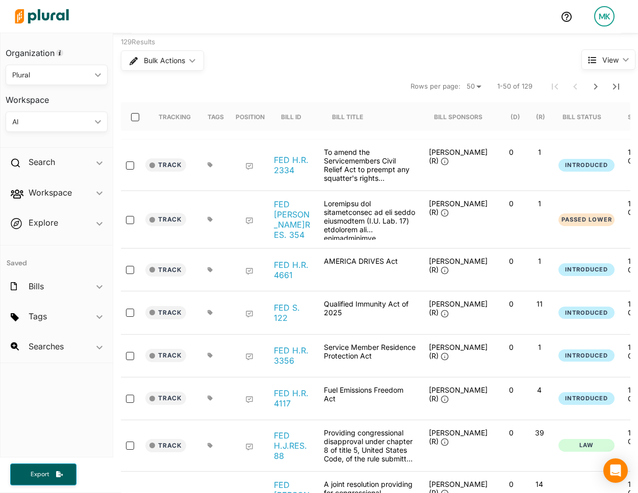
scroll to position [0, 0]
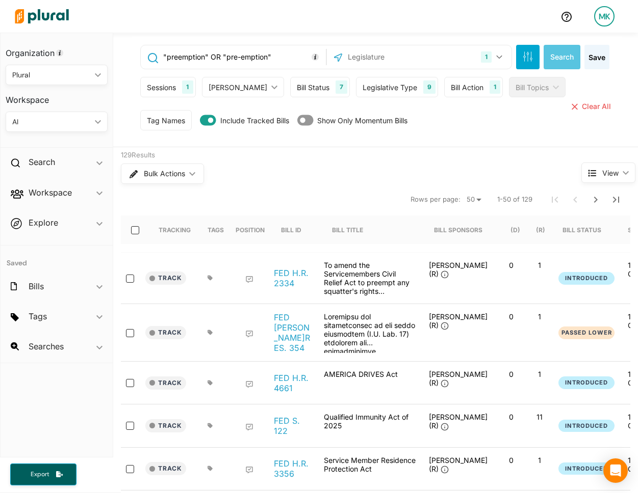
click at [234, 58] on input ""preemption" OR "pre-emption"" at bounding box center [242, 56] width 161 height 19
paste input "temporary worker" OR "gig worker" OR "temporary workers" OR "gig workers"
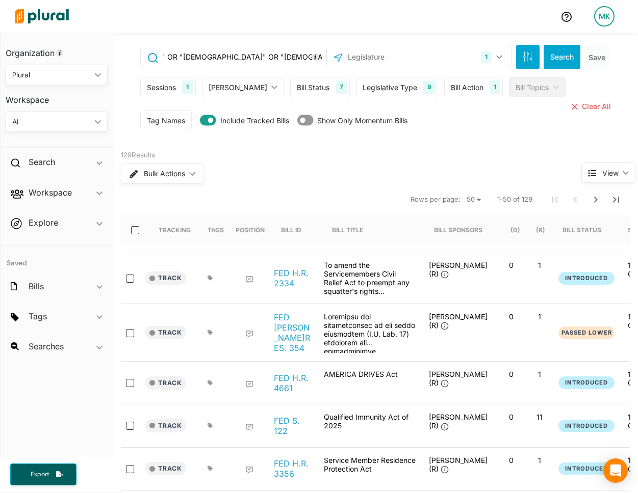
type input ""temporary worker" OR "gig worker" OR "temporary workers" OR "gig workers""
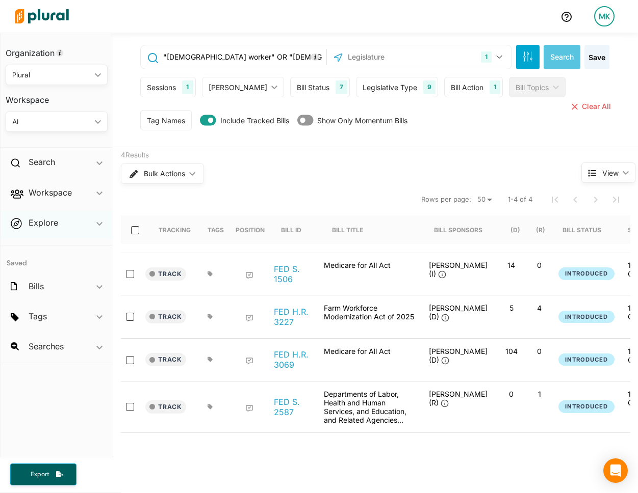
click at [75, 222] on div "Explore ic_keyboard_arrow_down" at bounding box center [57, 225] width 112 height 28
click at [69, 186] on div "Workspace ic_keyboard_arrow_down" at bounding box center [57, 195] width 112 height 28
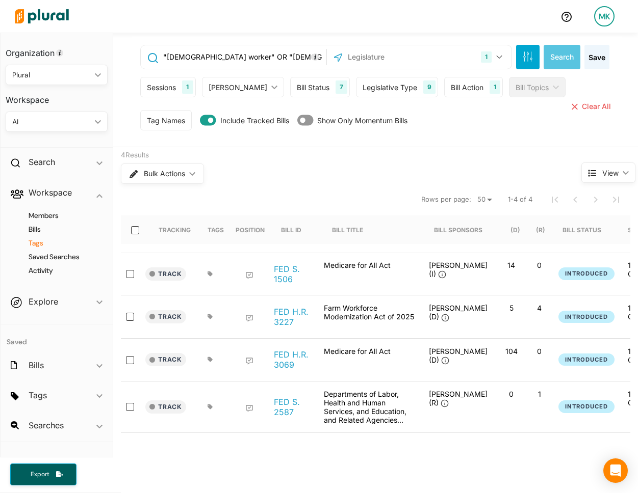
click at [39, 245] on h4 "Tags" at bounding box center [59, 243] width 87 height 10
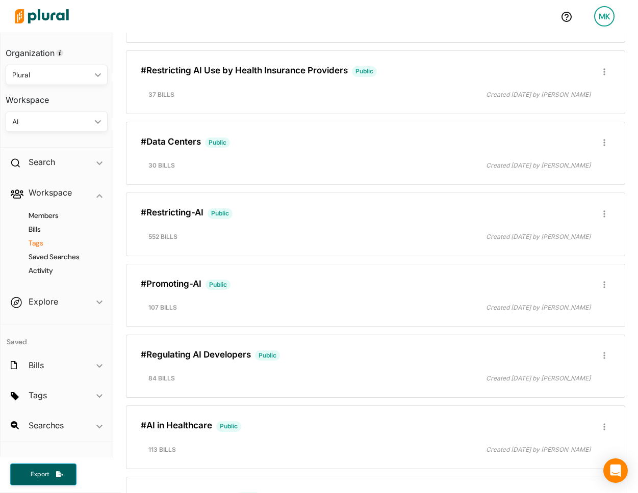
scroll to position [1708, 0]
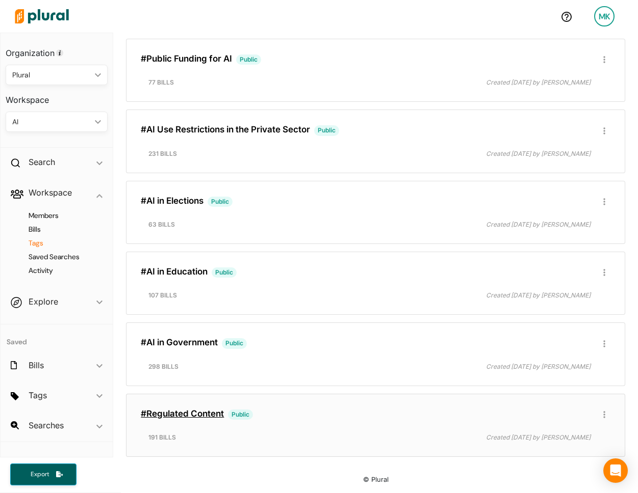
click at [185, 416] on link "#Regulated Content" at bounding box center [182, 414] width 83 height 10
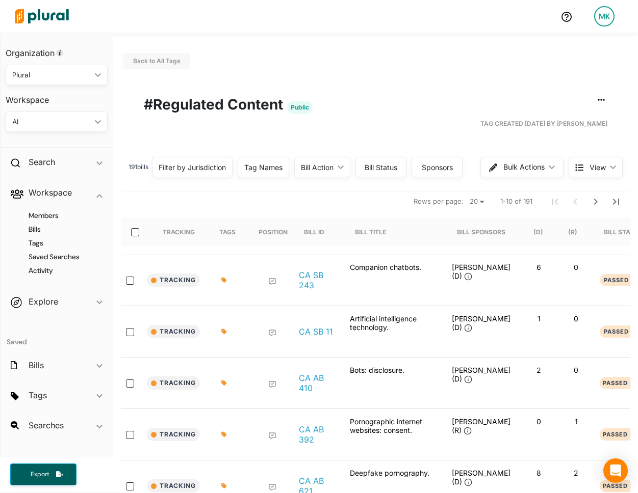
click at [192, 173] on div "Filter by Jurisdiction" at bounding box center [192, 167] width 81 height 20
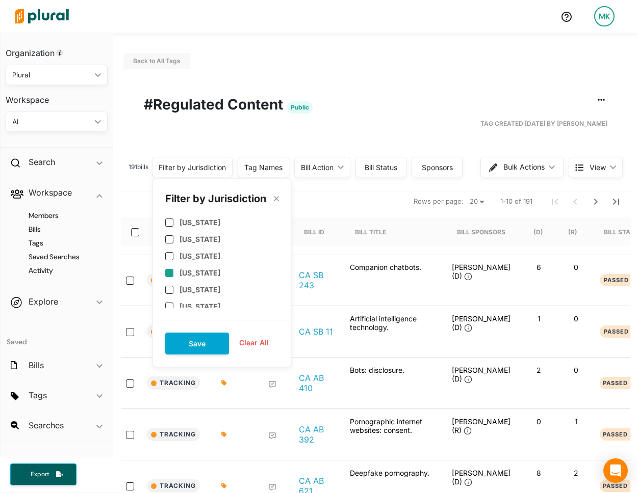
scroll to position [558, 0]
click at [199, 232] on label "US Congress" at bounding box center [201, 236] width 45 height 9
checkbox input "true"
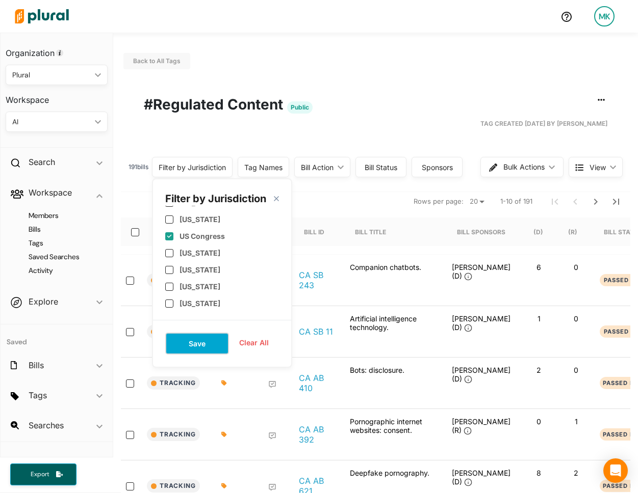
click at [198, 346] on button "Save" at bounding box center [197, 344] width 64 height 22
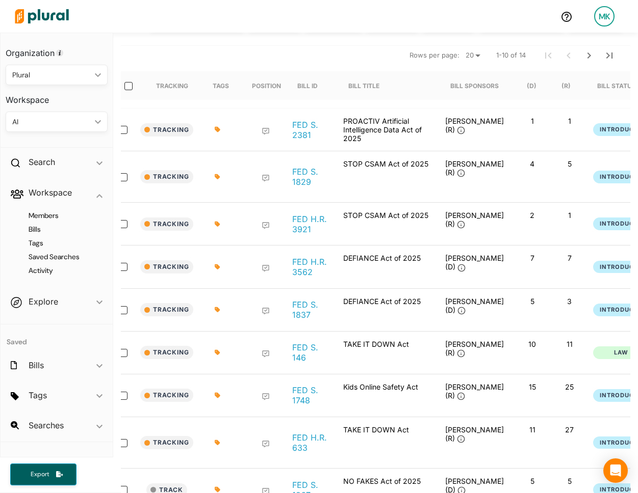
scroll to position [149, 0]
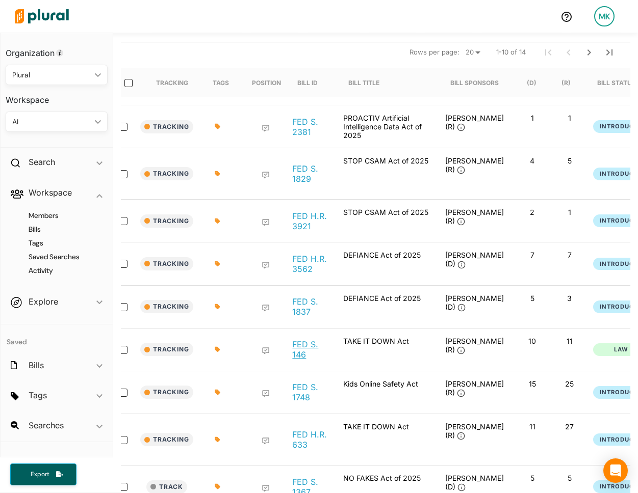
click at [301, 357] on link "FED S. 146" at bounding box center [309, 349] width 35 height 20
click at [301, 312] on link "FED S. 1837" at bounding box center [309, 307] width 35 height 20
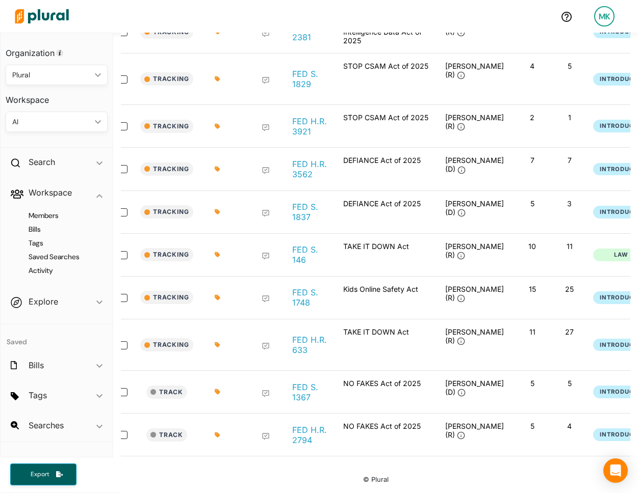
scroll to position [259, 0]
click at [312, 392] on link "FED S. 1367" at bounding box center [309, 392] width 35 height 20
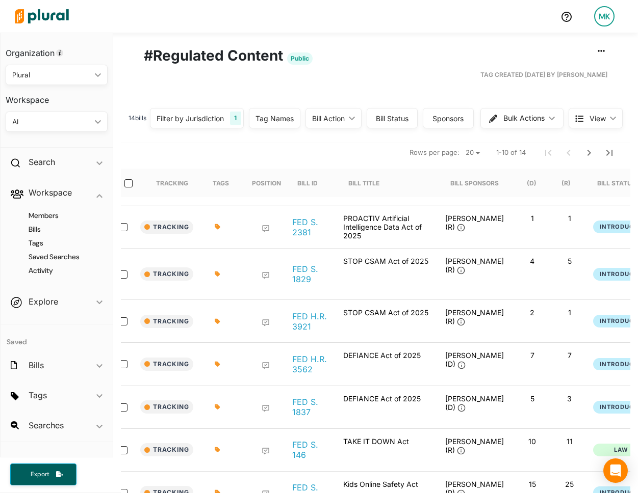
scroll to position [49, 0]
click at [306, 228] on link "FED S. 2381" at bounding box center [309, 227] width 35 height 20
click at [590, 158] on icon "Next Page" at bounding box center [588, 153] width 12 height 12
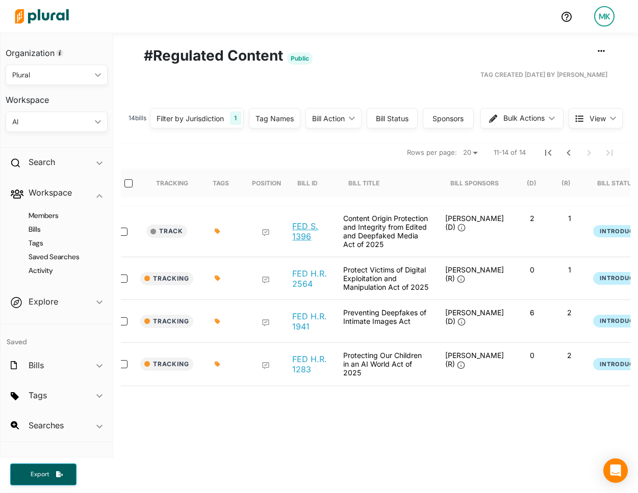
click at [301, 231] on link "FED S. 1396" at bounding box center [309, 231] width 35 height 20
click at [303, 284] on link "FED H.R. 2564" at bounding box center [309, 279] width 35 height 20
click at [303, 335] on div "Tracking FED H.R. 1941 Preventing Deepfakes of Intimate Images Act Joe Morelle …" at bounding box center [491, 321] width 754 height 43
click at [306, 322] on link "FED H.R. 1941" at bounding box center [309, 321] width 35 height 20
click at [302, 367] on link "FED H.R. 1283" at bounding box center [309, 364] width 35 height 20
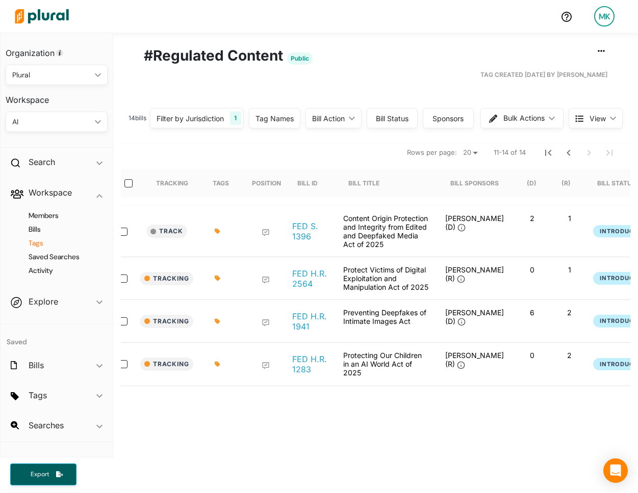
click at [39, 240] on h4 "Tags" at bounding box center [59, 243] width 87 height 10
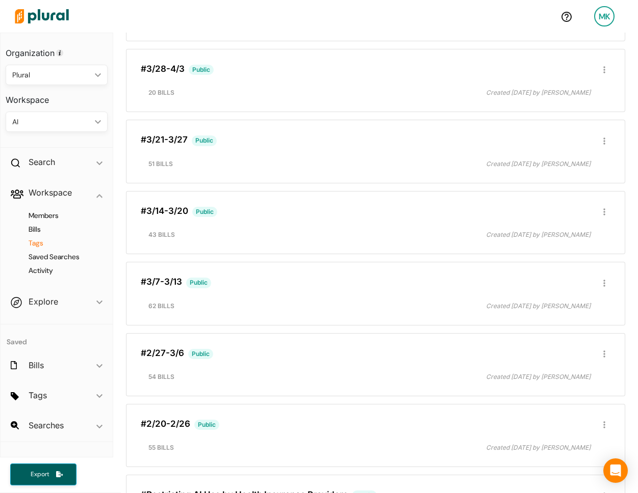
scroll to position [1015, 0]
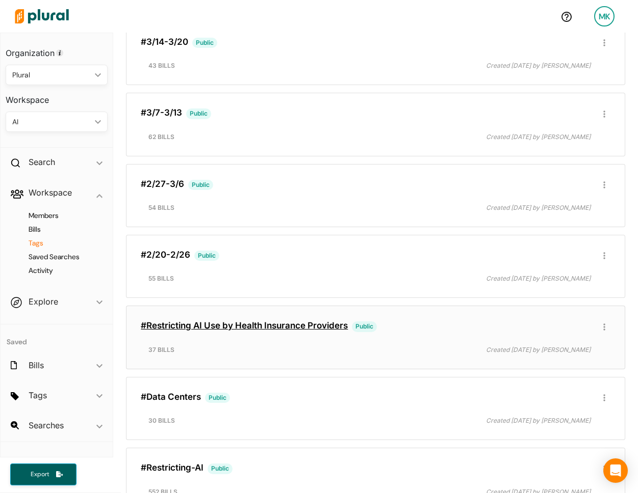
click at [245, 322] on link "#Restricting AI Use by Health Insurance Providers" at bounding box center [244, 326] width 207 height 10
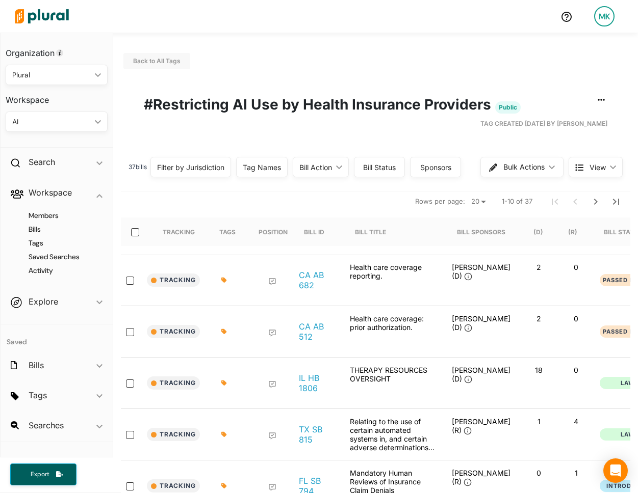
click at [207, 171] on div "Filter by Jurisdiction" at bounding box center [190, 167] width 67 height 11
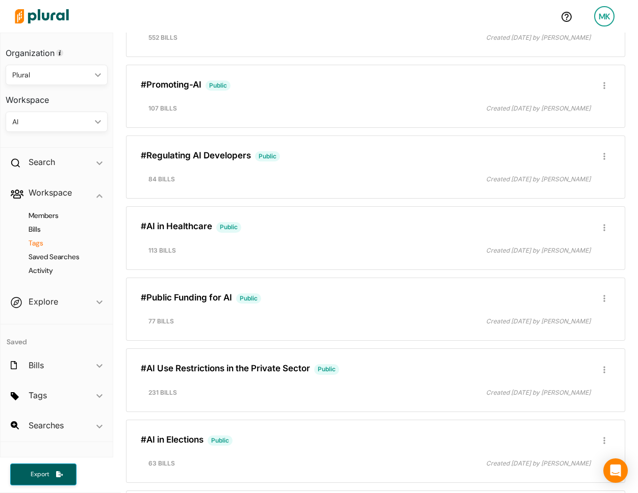
scroll to position [1708, 0]
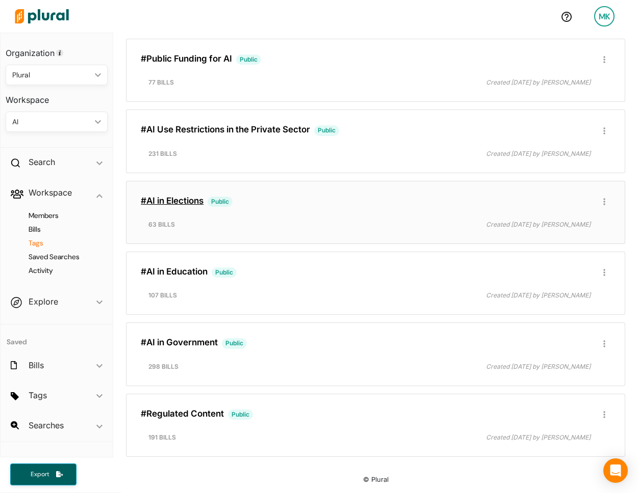
click at [172, 200] on link "#AI in Elections" at bounding box center [172, 201] width 63 height 10
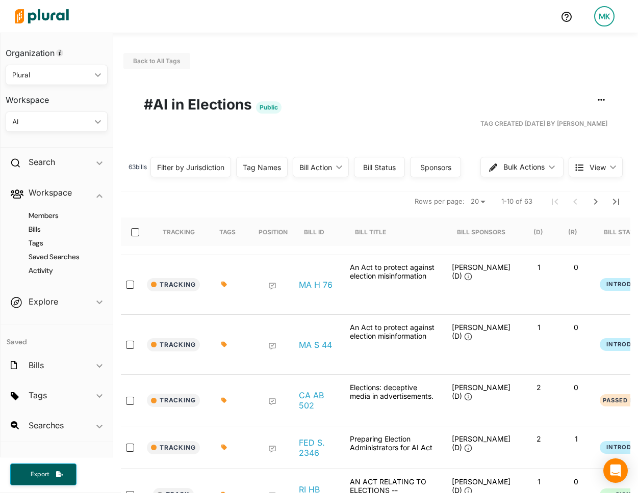
click at [211, 170] on div "Filter by Jurisdiction" at bounding box center [190, 167] width 67 height 11
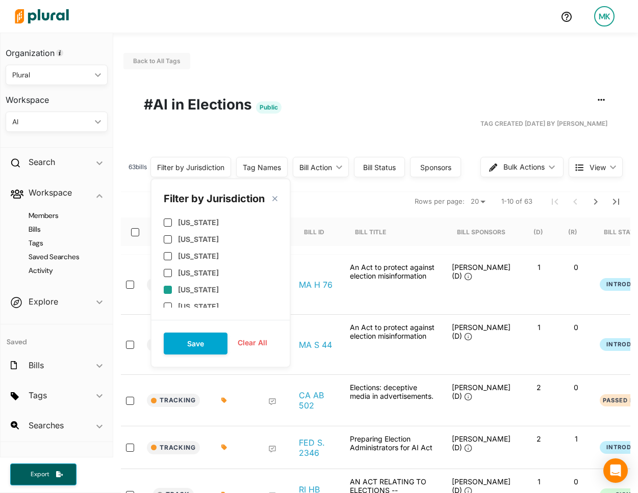
scroll to position [423, 0]
click at [201, 252] on label "US Congress" at bounding box center [200, 253] width 45 height 9
checkbox input "true"
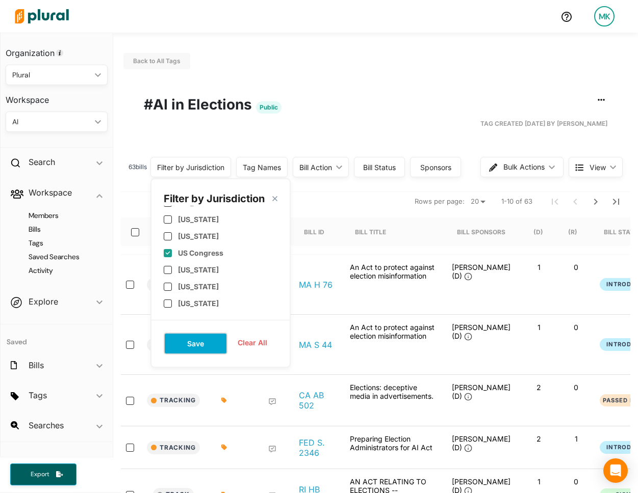
click at [209, 339] on button "Save" at bounding box center [196, 344] width 64 height 22
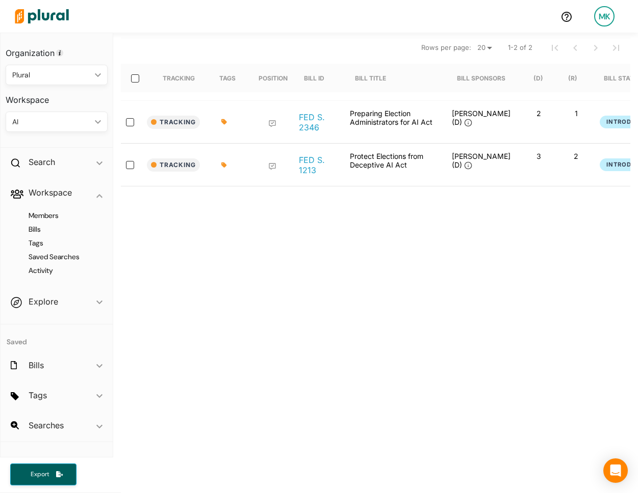
scroll to position [153, 0]
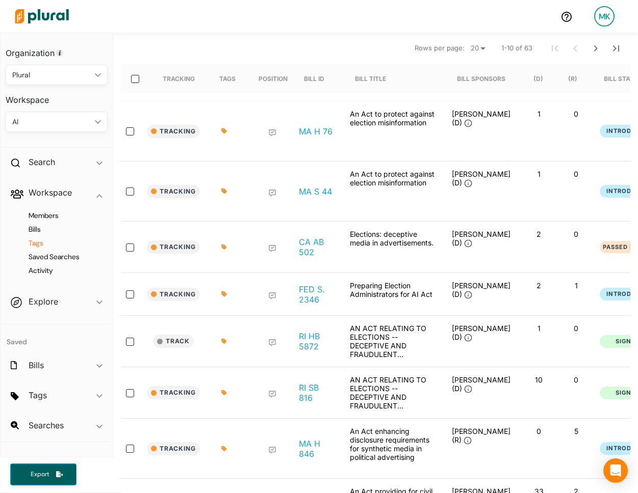
click at [40, 245] on h4 "Tags" at bounding box center [59, 243] width 87 height 10
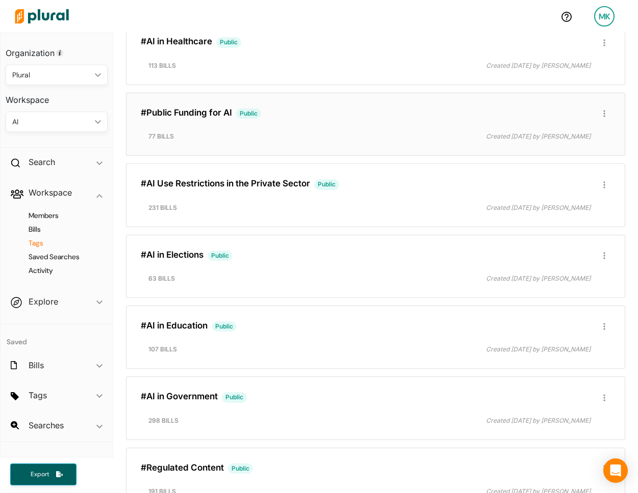
scroll to position [1708, 0]
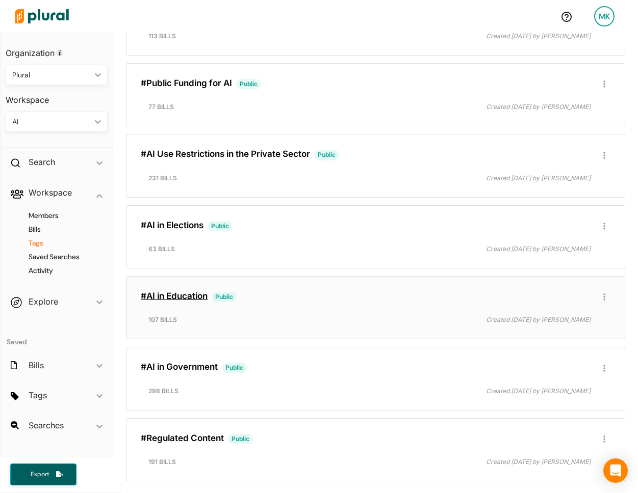
click at [201, 300] on link "#AI in Education" at bounding box center [174, 296] width 67 height 10
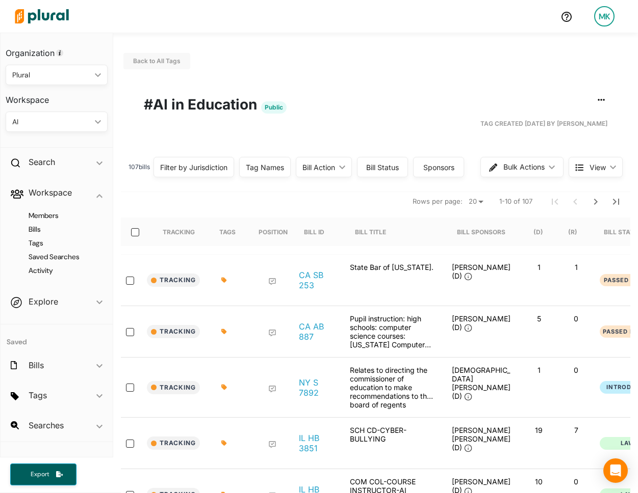
click at [207, 169] on div "Filter by Jurisdiction" at bounding box center [193, 167] width 67 height 11
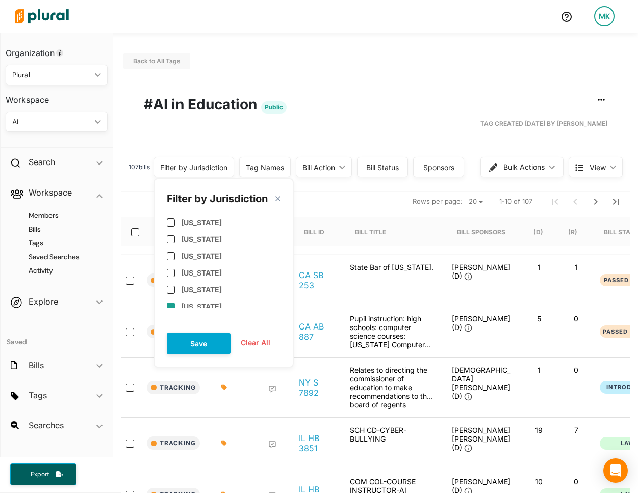
scroll to position [474, 0]
click at [204, 255] on label "US Congress" at bounding box center [203, 253] width 45 height 9
checkbox input "true"
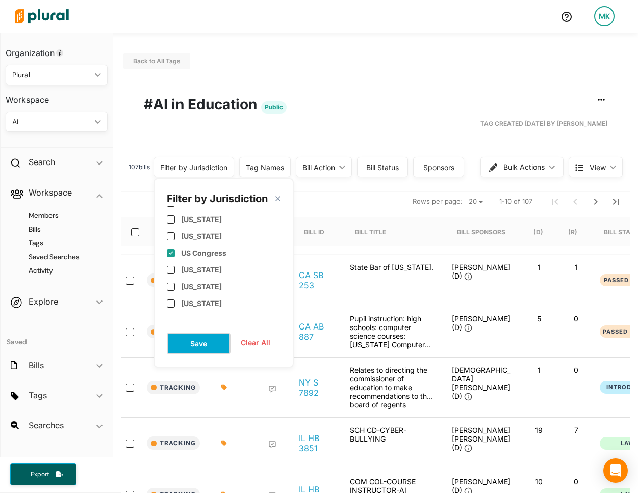
click at [202, 344] on button "Save" at bounding box center [199, 344] width 64 height 22
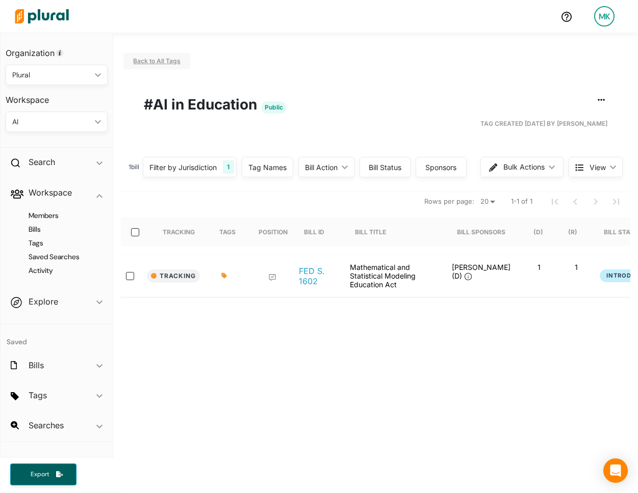
click at [160, 62] on span "Back to All Tags" at bounding box center [156, 61] width 47 height 8
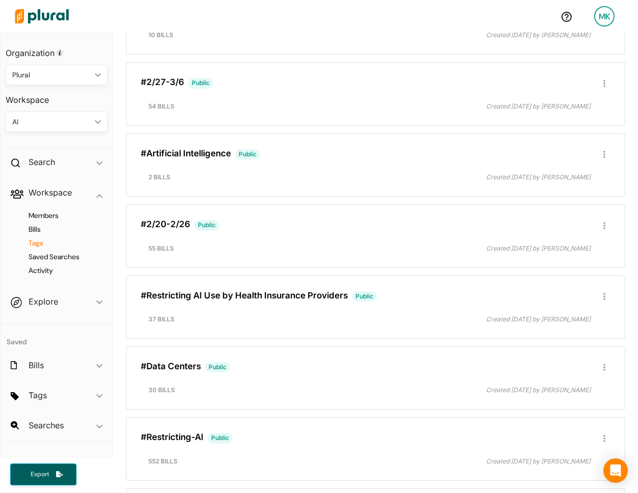
click at [38, 241] on h4 "Tags" at bounding box center [59, 243] width 87 height 10
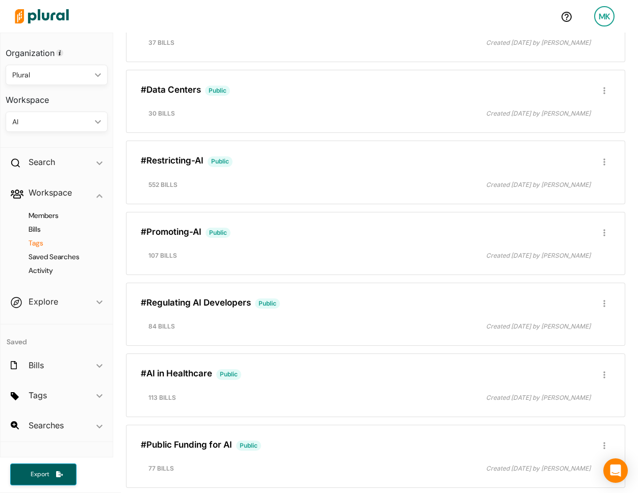
scroll to position [1270, 0]
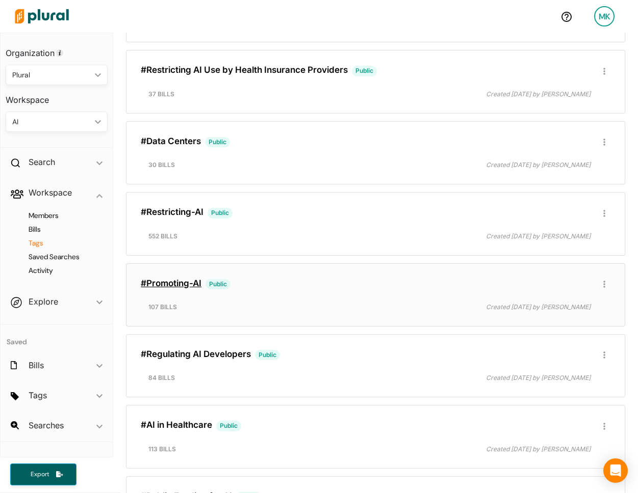
click at [190, 282] on link "#Promoting-AI" at bounding box center [171, 283] width 61 height 10
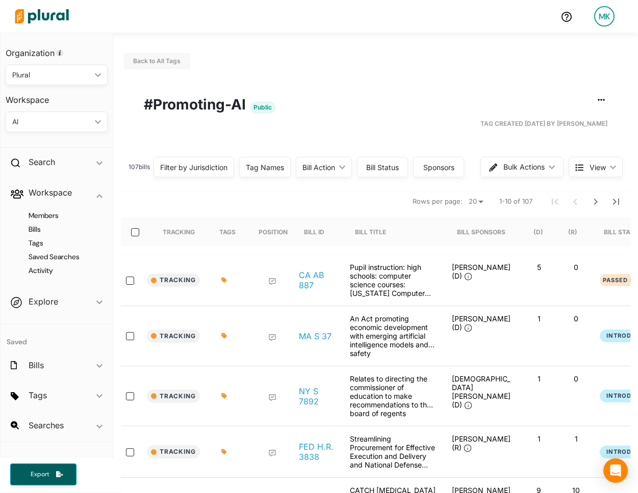
click at [213, 173] on div "Filter by Jurisdiction" at bounding box center [193, 167] width 81 height 20
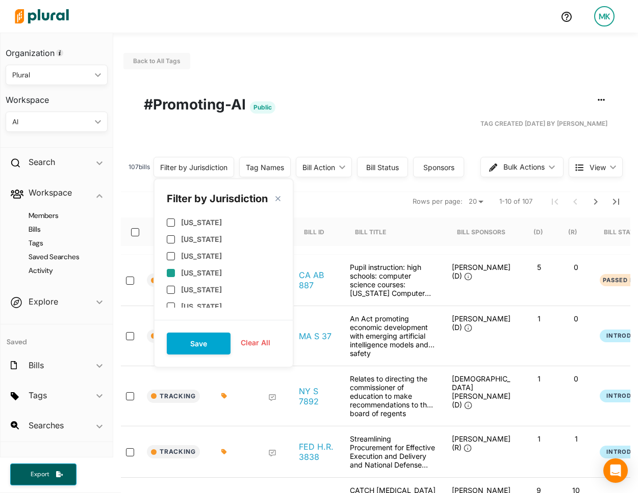
scroll to position [373, 0]
click at [193, 213] on div "US Congress" at bounding box center [224, 219] width 114 height 17
checkbox input "true"
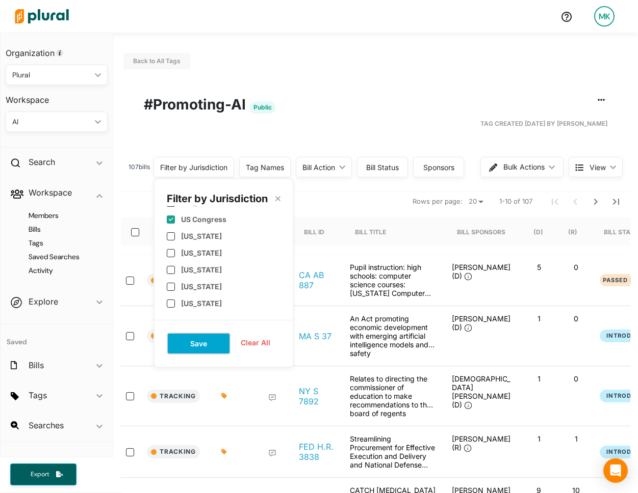
click at [197, 342] on button "Save" at bounding box center [199, 344] width 64 height 22
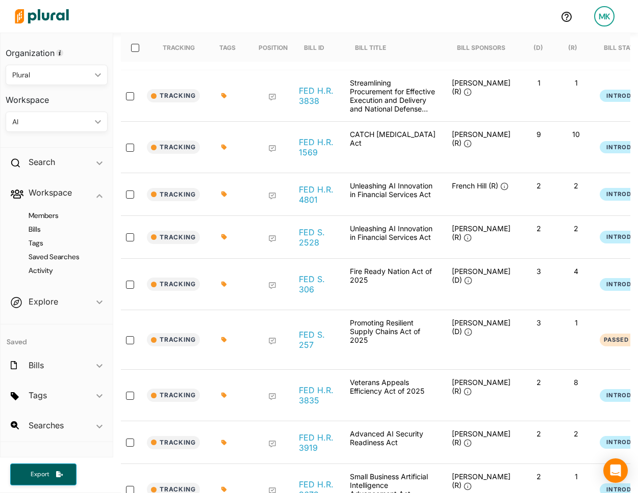
scroll to position [188, 0]
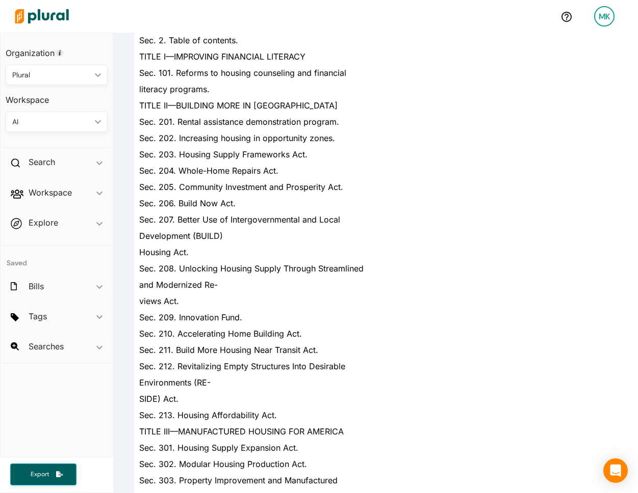
scroll to position [478, 0]
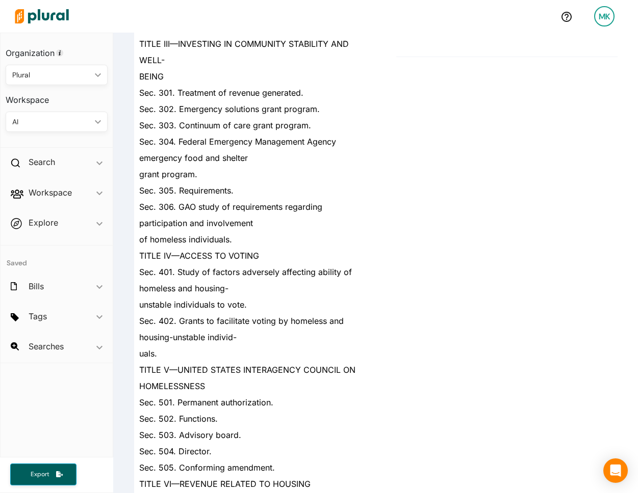
scroll to position [803, 0]
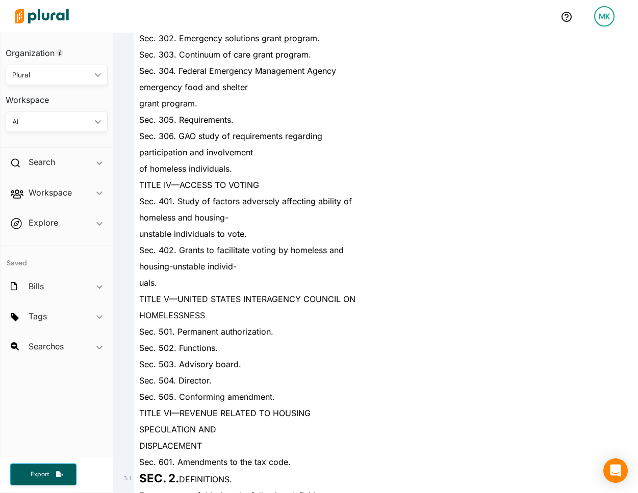
click at [294, 307] on div "HOMELESSNESS" at bounding box center [248, 315] width 229 height 16
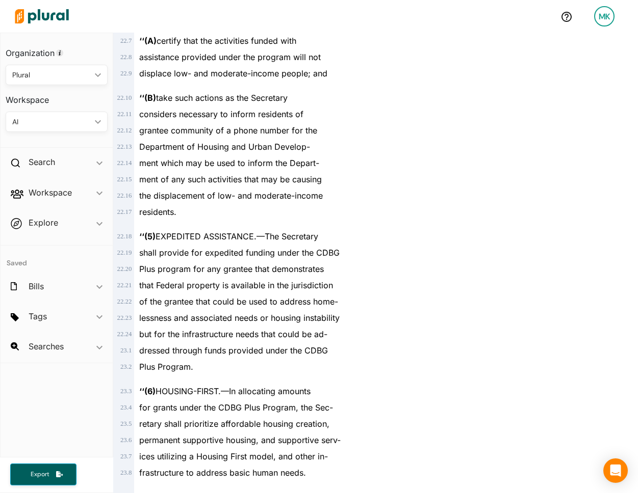
scroll to position [2748, 0]
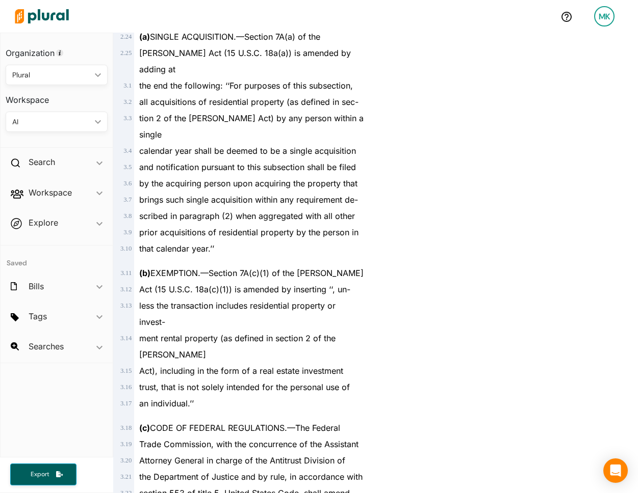
scroll to position [1037, 0]
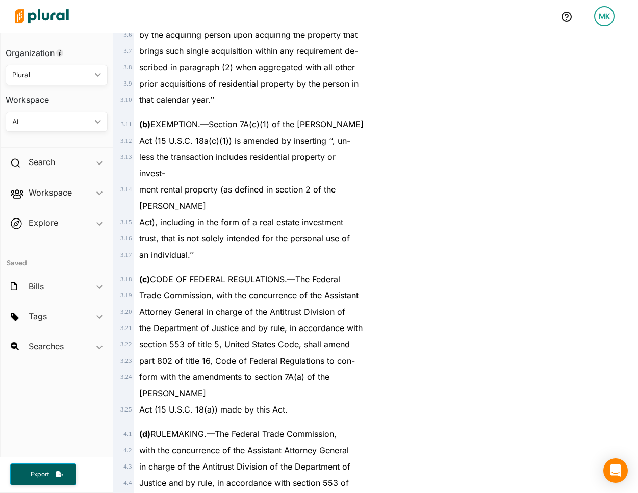
click at [316, 353] on div "part 802 of title 16, Code of Federal Regulations to con-" at bounding box center [248, 361] width 229 height 16
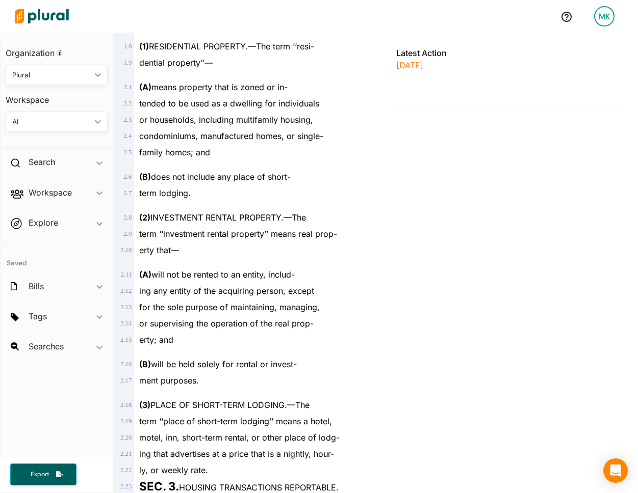
scroll to position [0, 0]
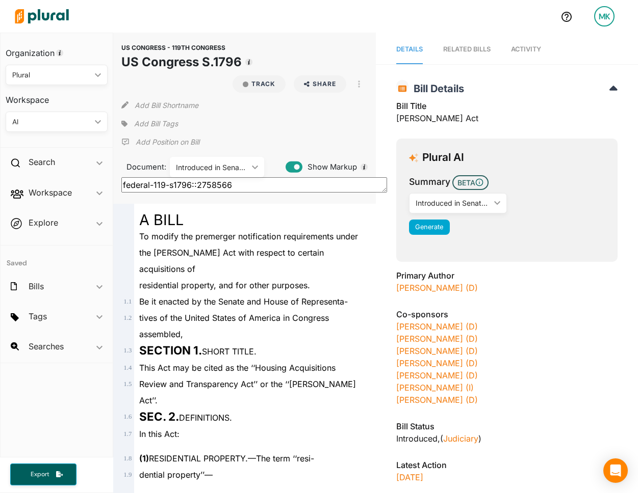
click at [214, 175] on div "Introduced in Senate ([DATE]) ic_keyboard_arrow_down" at bounding box center [217, 167] width 94 height 20
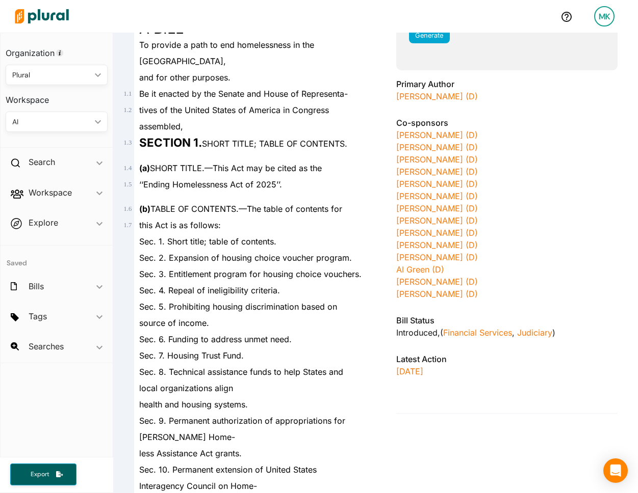
scroll to position [267, 0]
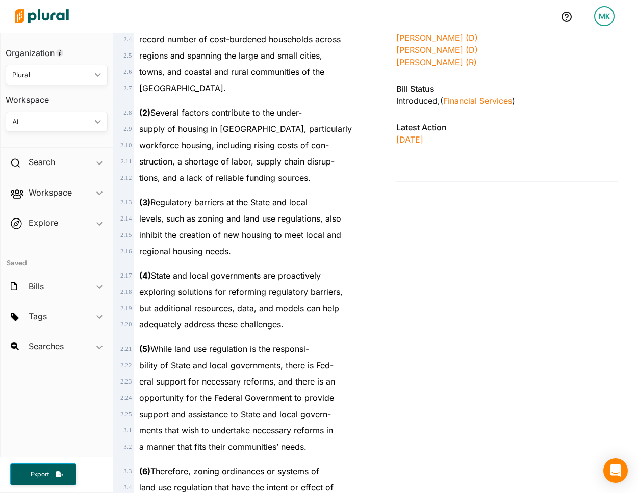
scroll to position [486, 0]
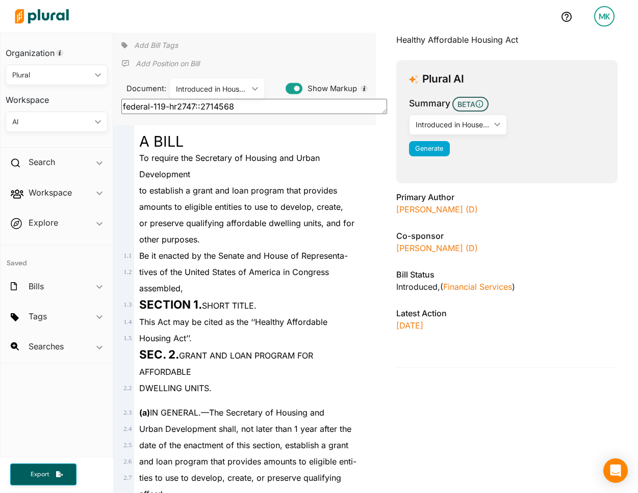
scroll to position [79, 0]
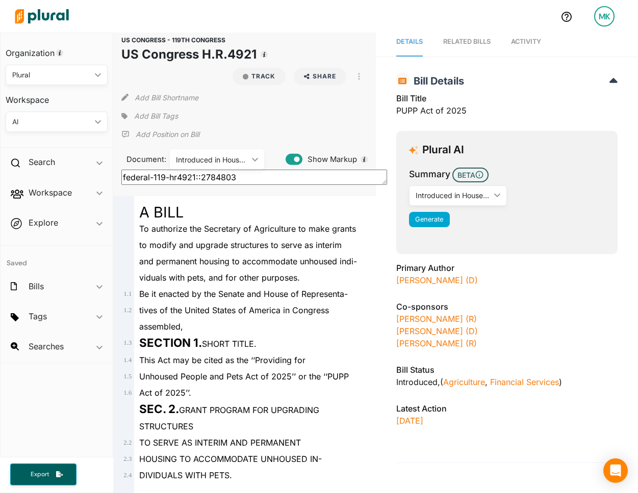
scroll to position [8, 0]
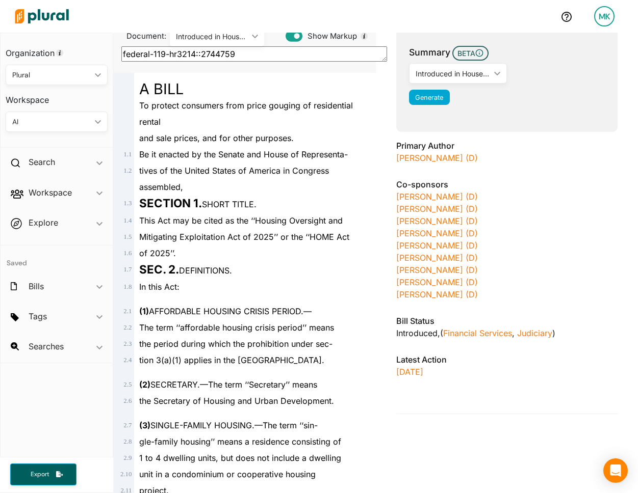
scroll to position [198, 0]
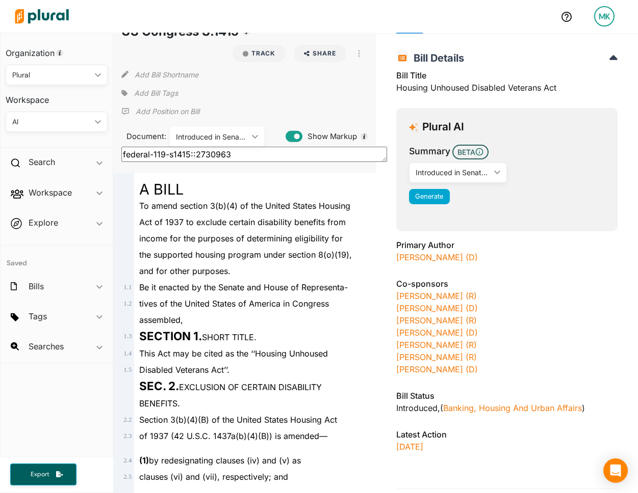
scroll to position [31, 0]
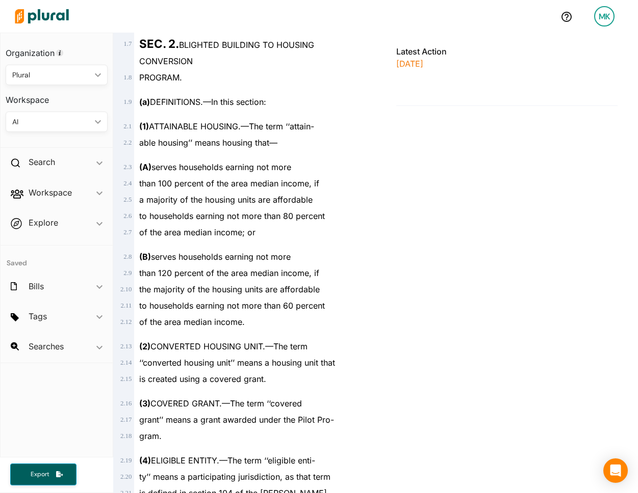
scroll to position [523, 0]
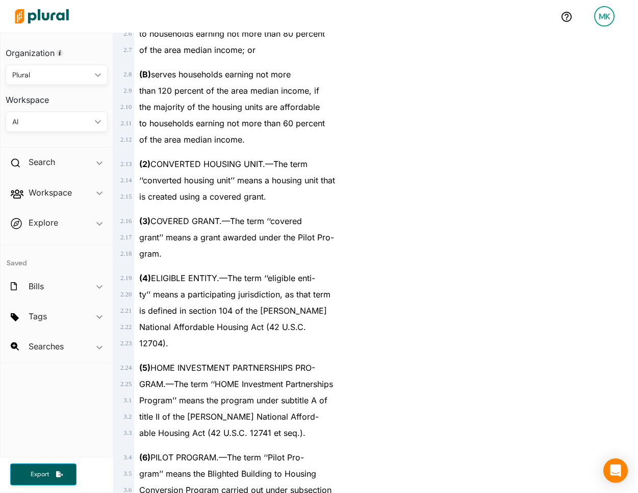
click at [305, 211] on div "(3) COVERED GRANT.—The term ‘‘covered" at bounding box center [248, 217] width 229 height 24
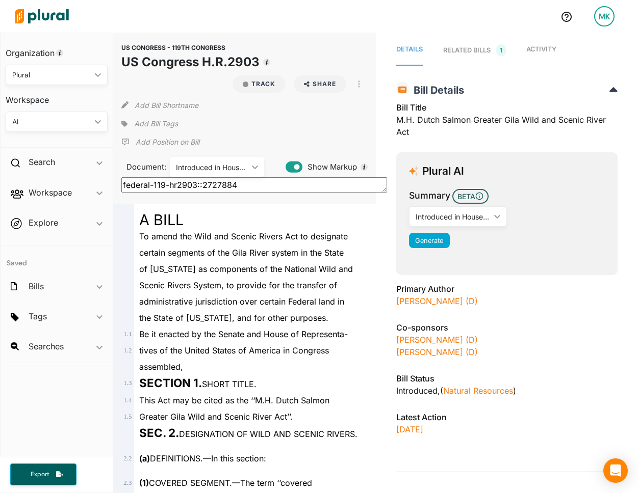
click at [282, 246] on div "certain segments of the Gila River system in the State" at bounding box center [248, 253] width 229 height 16
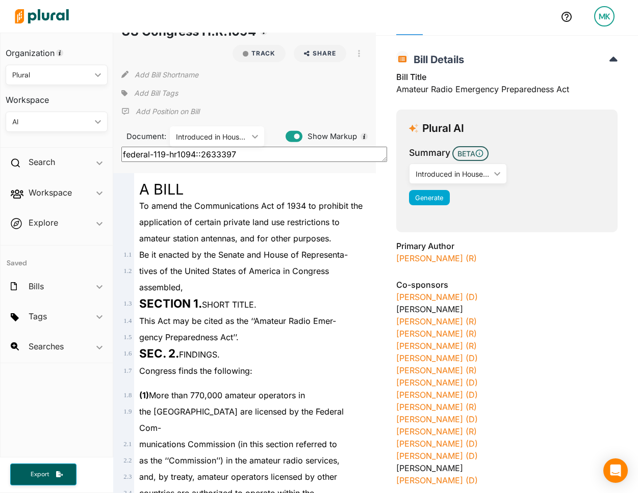
scroll to position [32, 0]
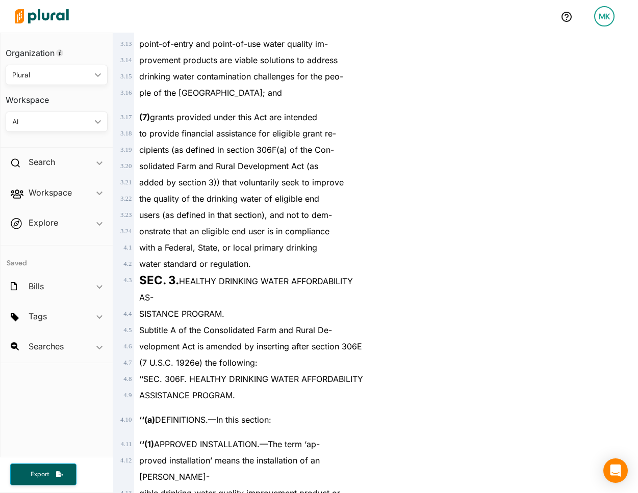
scroll to position [1144, 0]
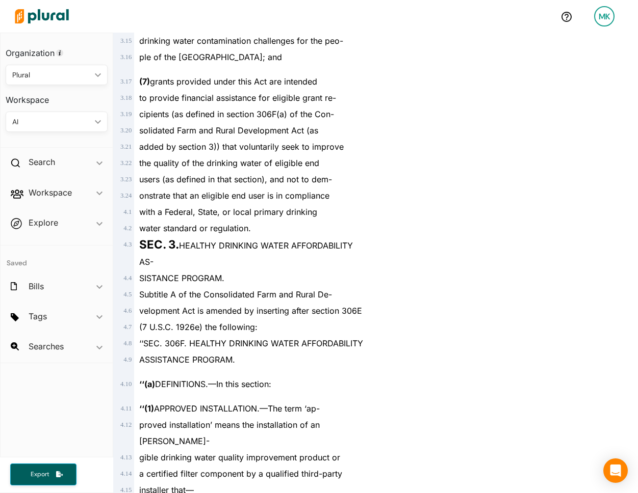
click at [316, 303] on div "velopment Act is amended by inserting after section 306E" at bounding box center [248, 311] width 229 height 16
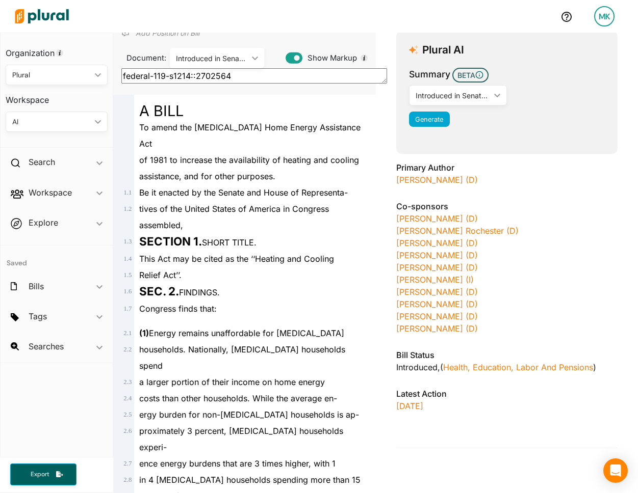
scroll to position [115, 0]
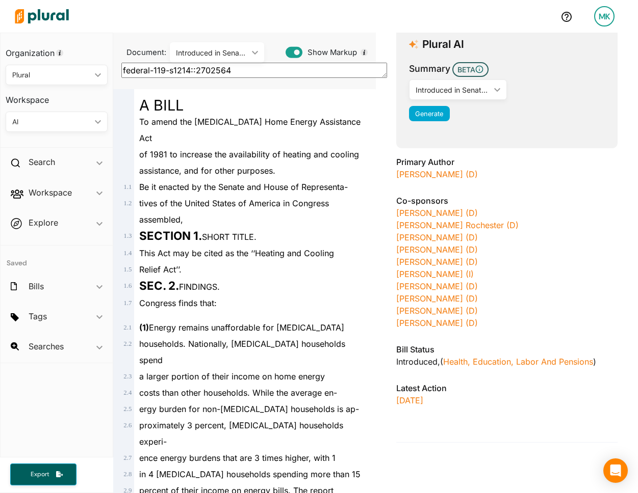
click at [330, 228] on div "SECTION 1. SHORT TITLE." at bounding box center [248, 236] width 229 height 17
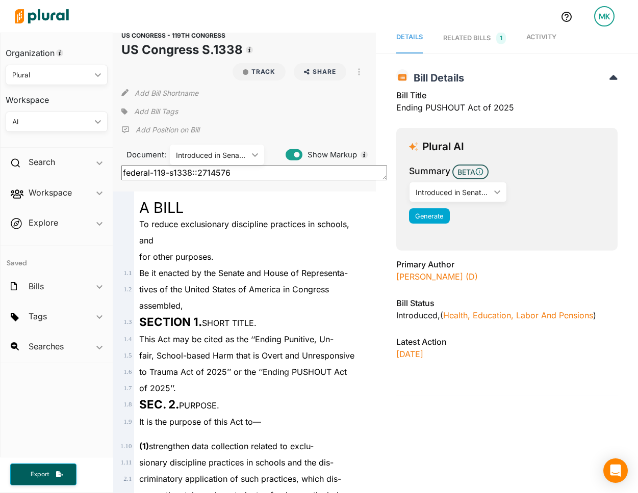
scroll to position [14, 0]
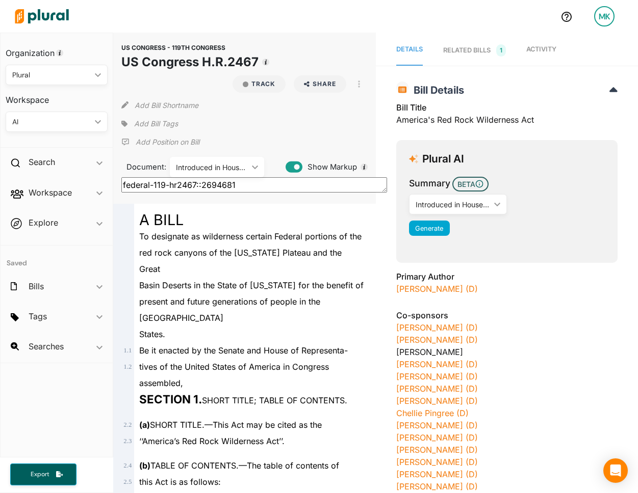
click at [202, 362] on span "tives of the United States of America in Congress assembled," at bounding box center [234, 375] width 190 height 26
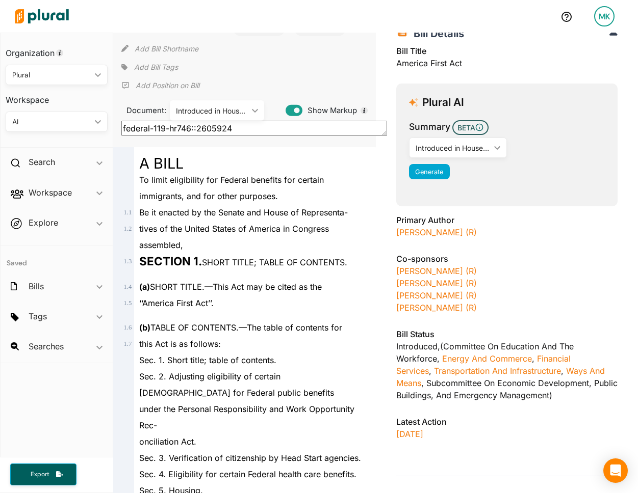
scroll to position [57, 0]
click at [343, 238] on div "tives of the United States of America in Congress assembled," at bounding box center [248, 236] width 229 height 33
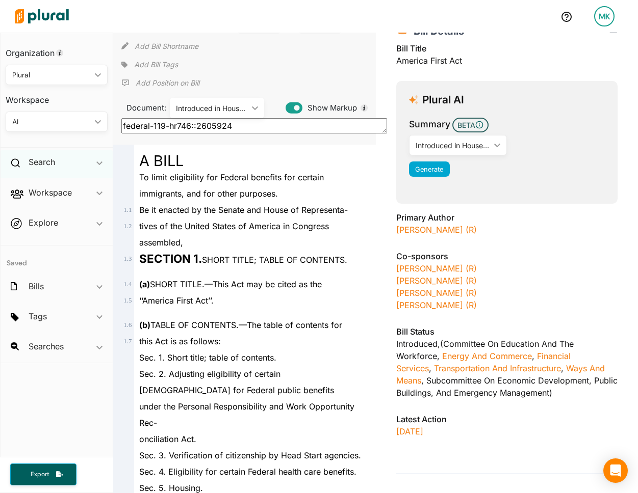
click at [67, 166] on div "Search ic_keyboard_arrow_down" at bounding box center [57, 164] width 112 height 28
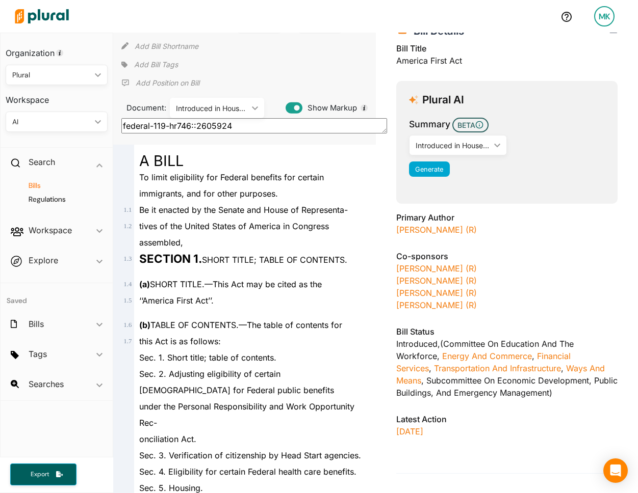
click at [38, 184] on h4 "Bills" at bounding box center [59, 186] width 87 height 10
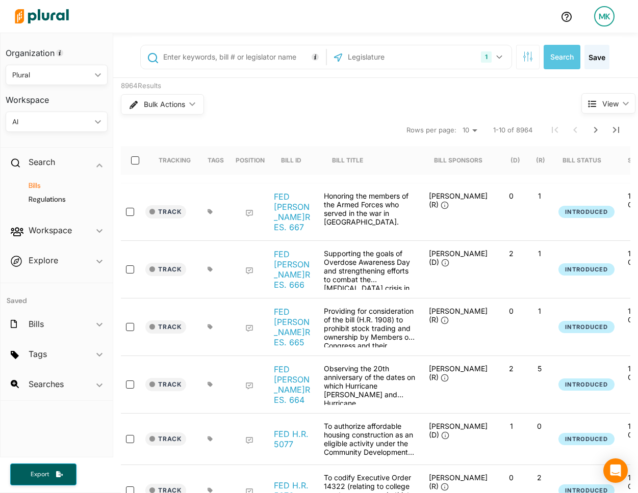
click at [240, 59] on input "text" at bounding box center [242, 56] width 161 height 19
type input ""antitrust"
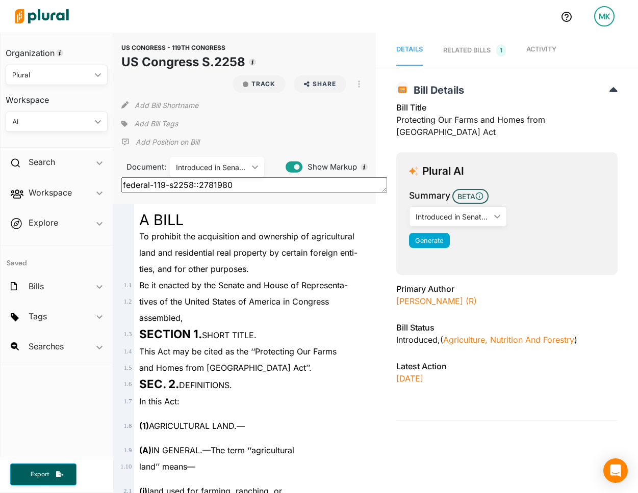
click at [245, 271] on span "ties, and for other purposes." at bounding box center [194, 269] width 110 height 10
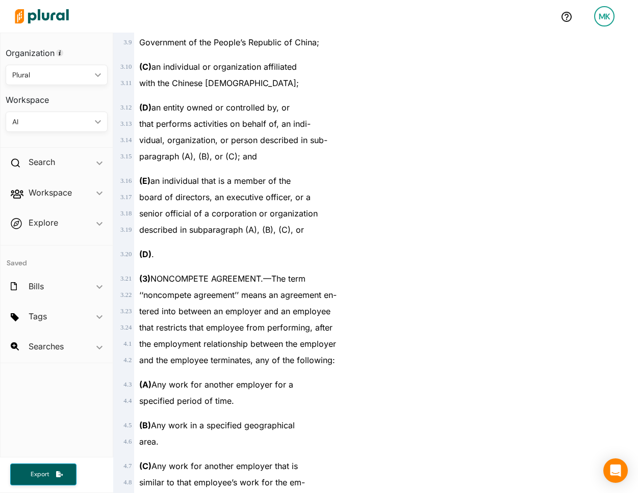
scroll to position [2570, 0]
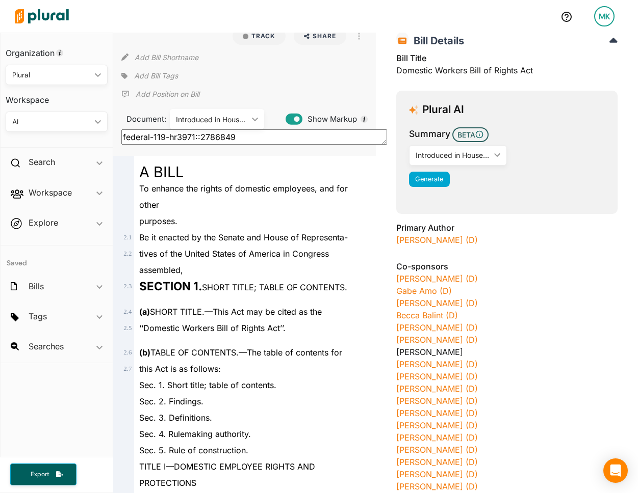
scroll to position [49, 0]
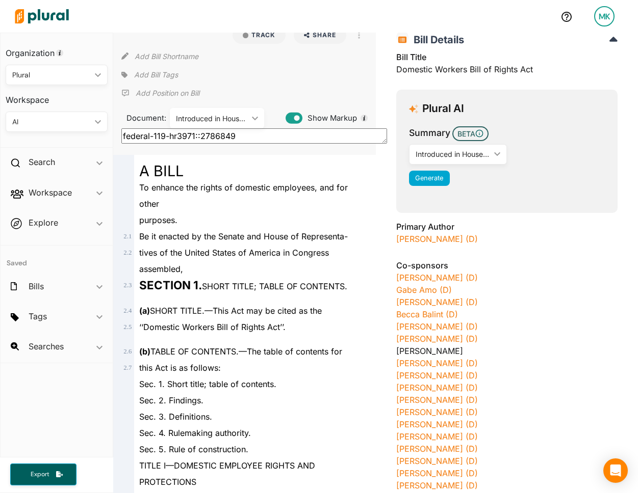
click at [307, 207] on div "To enhance the rights of domestic employees, and for other" at bounding box center [248, 195] width 229 height 33
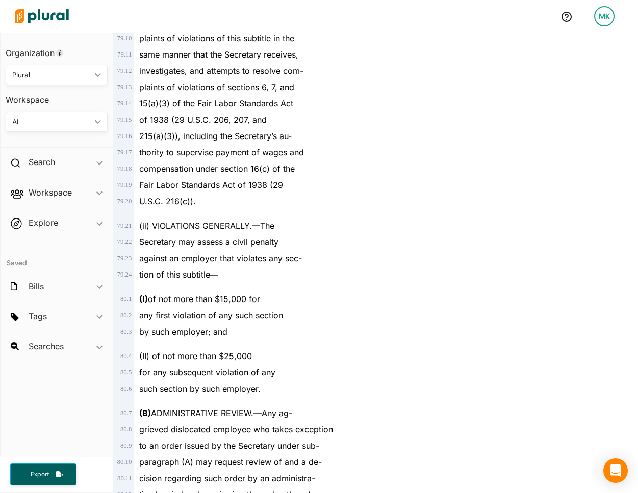
scroll to position [15169, 0]
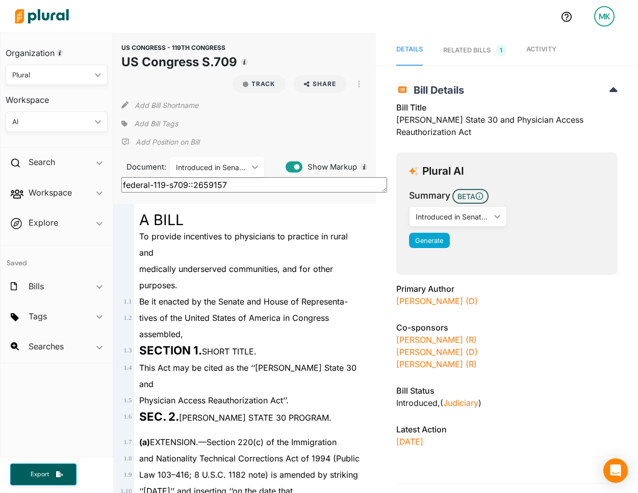
click at [261, 297] on span "Be it enacted by the Senate and House of Representa-" at bounding box center [243, 302] width 208 height 10
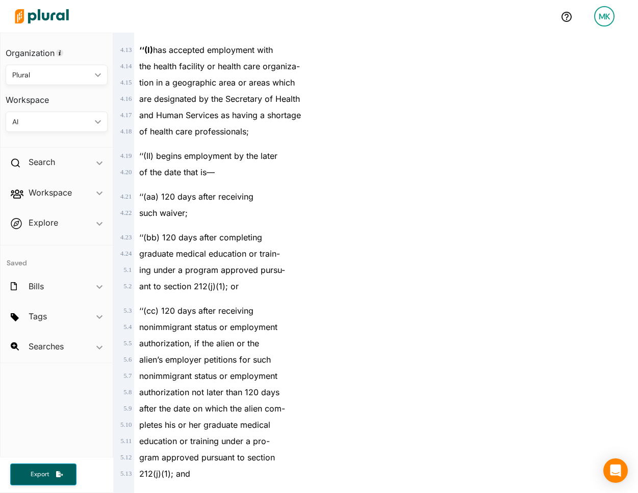
scroll to position [3362, 0]
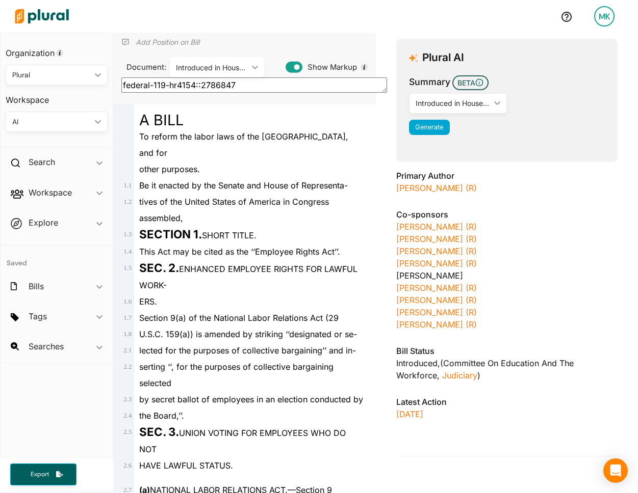
scroll to position [2802, 0]
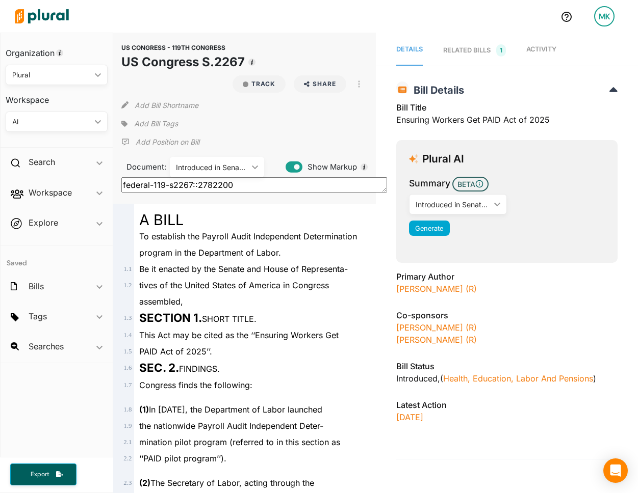
click at [600, 21] on div "MK" at bounding box center [604, 16] width 20 height 20
click at [580, 48] on link "Admin Dashboard" at bounding box center [576, 45] width 89 height 25
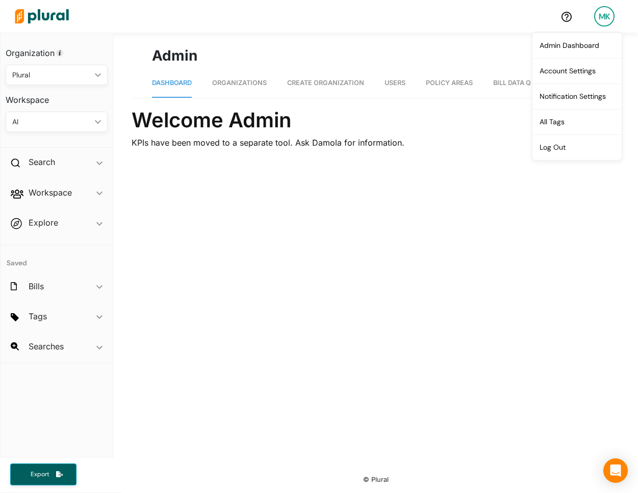
click at [236, 87] on link "Organizations" at bounding box center [239, 83] width 55 height 29
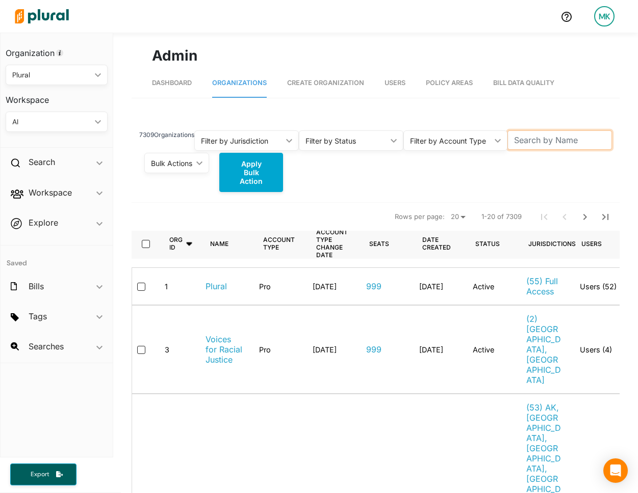
click at [576, 146] on input "text" at bounding box center [559, 139] width 104 height 19
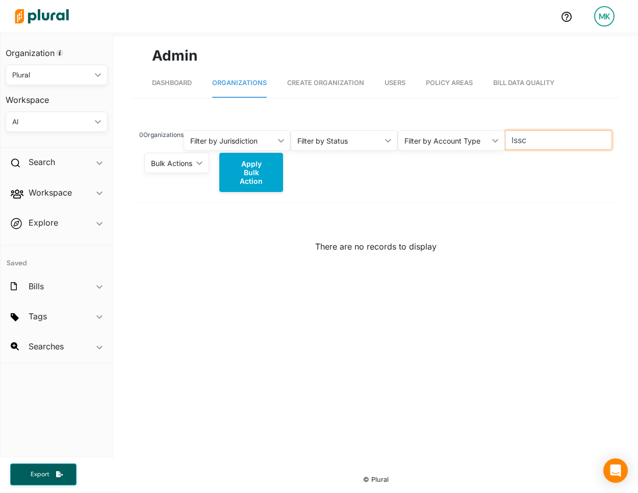
click at [574, 143] on input "lssc" at bounding box center [558, 139] width 107 height 19
type input "local sol"
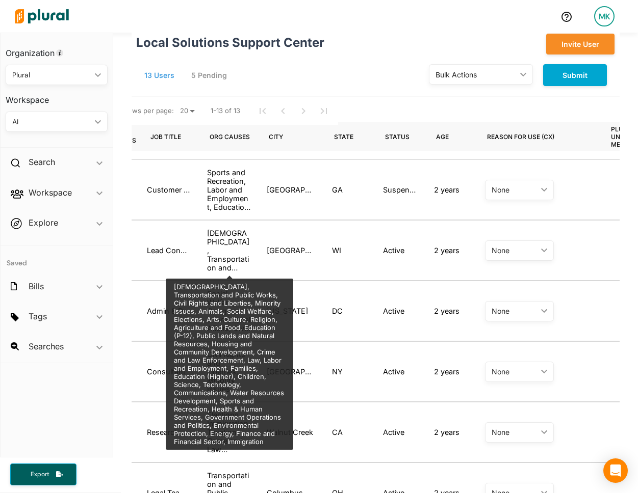
scroll to position [0, 435]
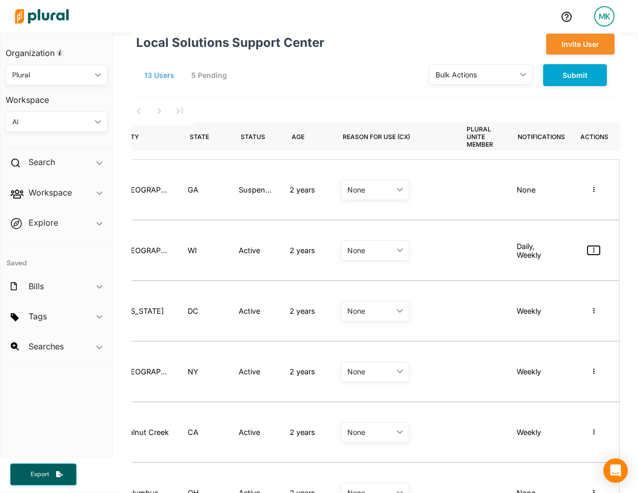
click at [596, 253] on button "button" at bounding box center [593, 250] width 12 height 9
click at [576, 271] on div "Masquerade as user" at bounding box center [555, 268] width 72 height 9
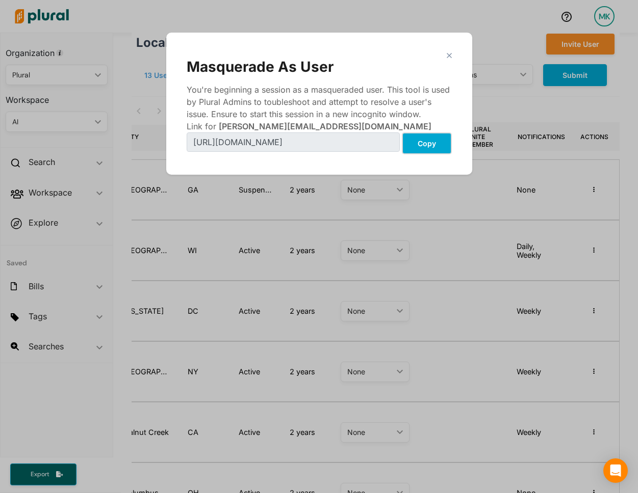
click at [428, 143] on button "Copy" at bounding box center [427, 143] width 50 height 22
click at [449, 55] on polygon "Modal" at bounding box center [448, 55] width 9 height 9
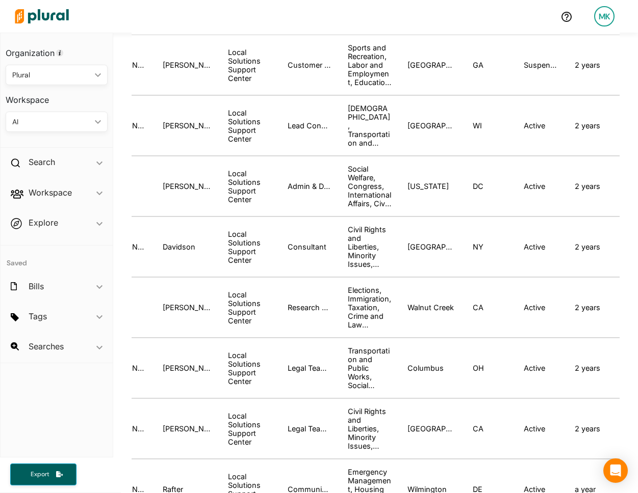
scroll to position [0, 435]
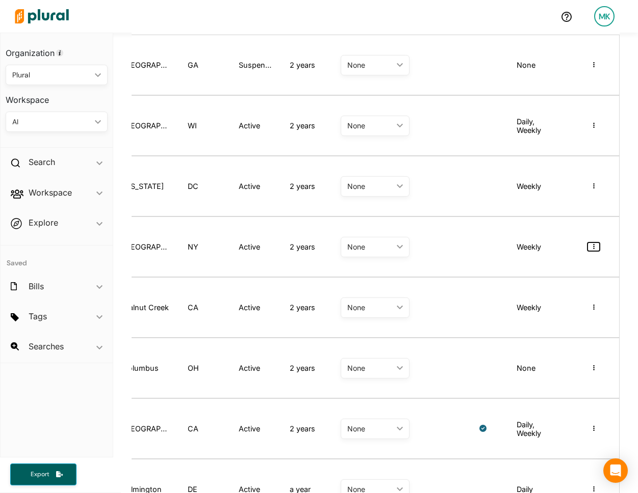
click at [592, 251] on button "button" at bounding box center [593, 247] width 12 height 9
click at [579, 270] on div "Masquerade as user" at bounding box center [552, 265] width 78 height 9
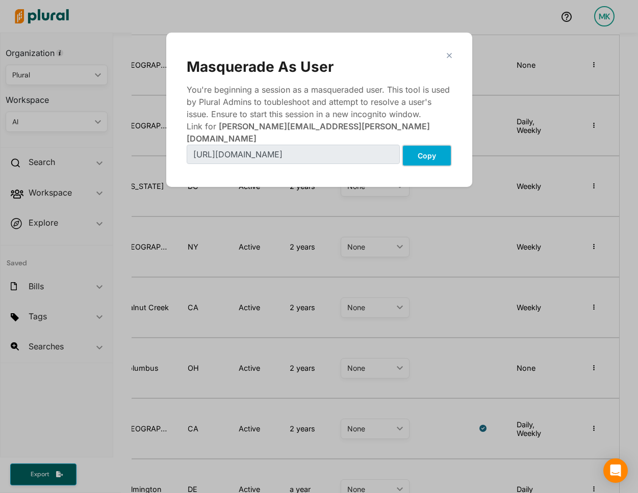
click at [436, 147] on button "Copy" at bounding box center [427, 156] width 50 height 22
click at [449, 62] on div "Masquerade As User" at bounding box center [319, 66] width 265 height 17
click at [449, 58] on div "Masquerade As User" at bounding box center [319, 66] width 265 height 17
click at [449, 54] on polygon "Modal" at bounding box center [448, 55] width 9 height 9
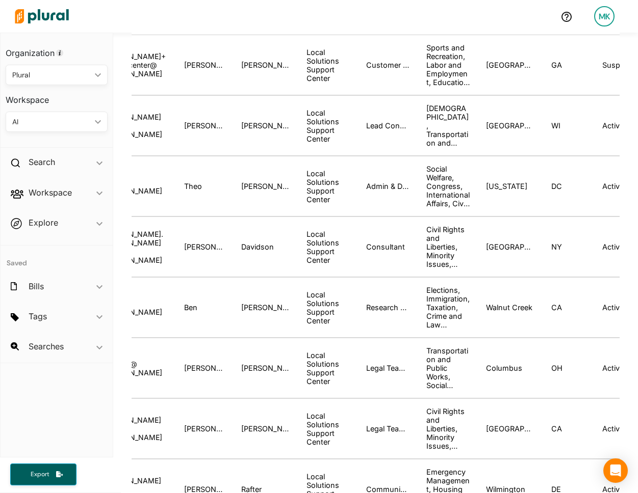
scroll to position [0, 59]
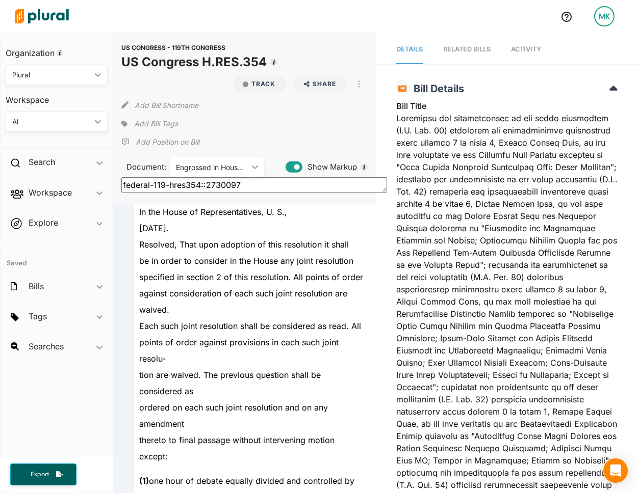
click at [341, 216] on div "In the House of Representatives, U. S.," at bounding box center [248, 212] width 229 height 16
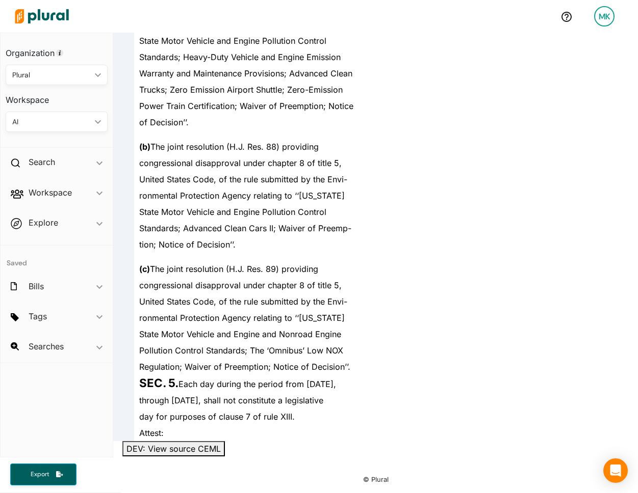
scroll to position [112, 0]
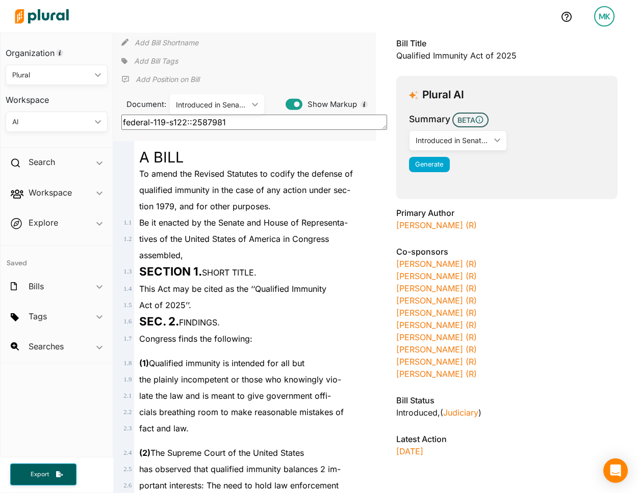
scroll to position [66, 0]
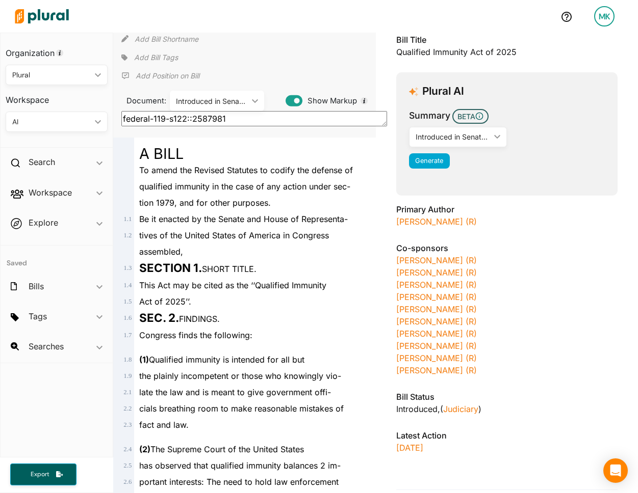
click at [268, 271] on div "SECTION 1. SHORT TITLE." at bounding box center [248, 268] width 229 height 17
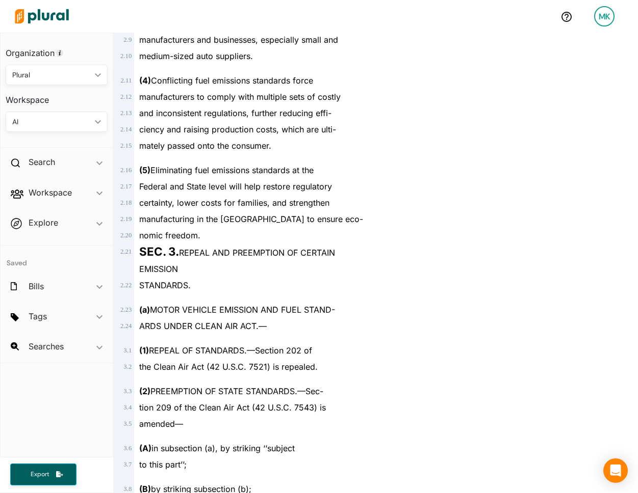
scroll to position [570, 0]
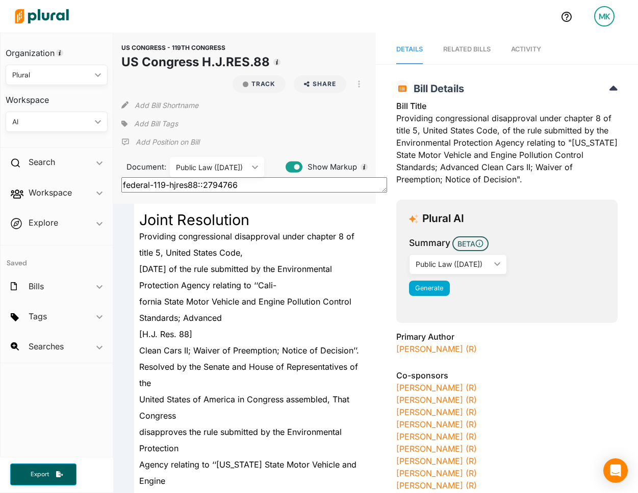
scroll to position [267, 0]
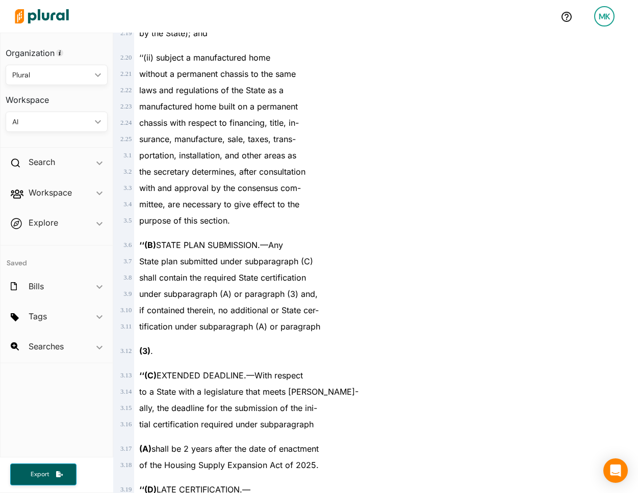
scroll to position [2774, 0]
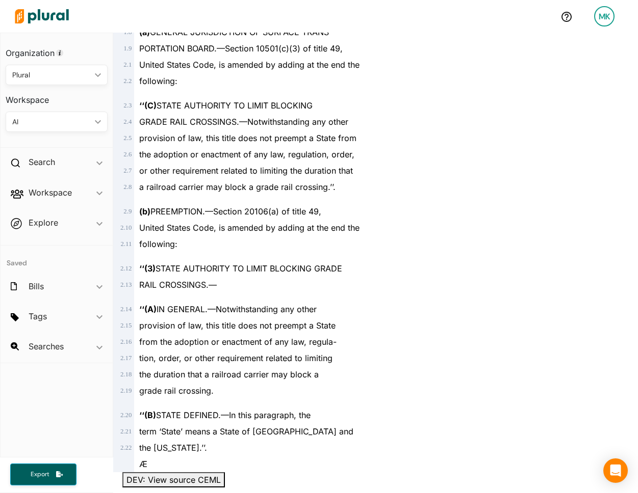
scroll to position [411, 0]
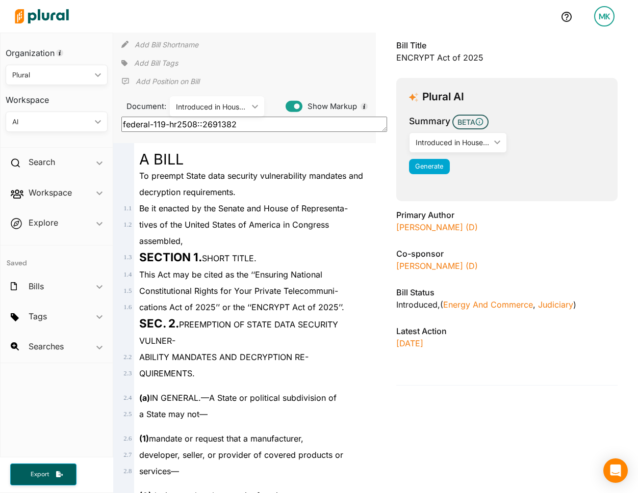
scroll to position [68, 0]
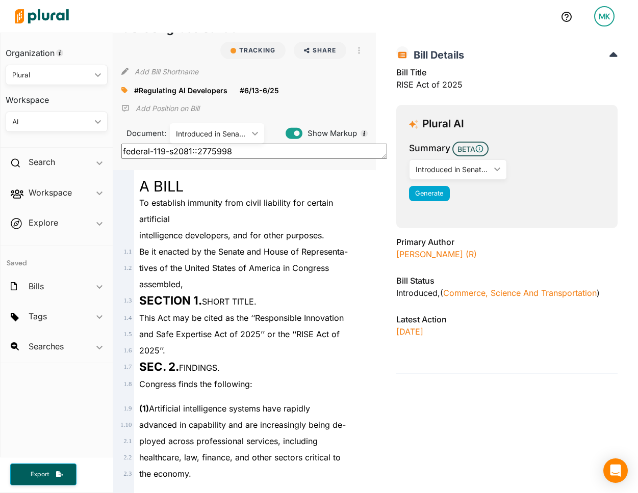
scroll to position [3689, 0]
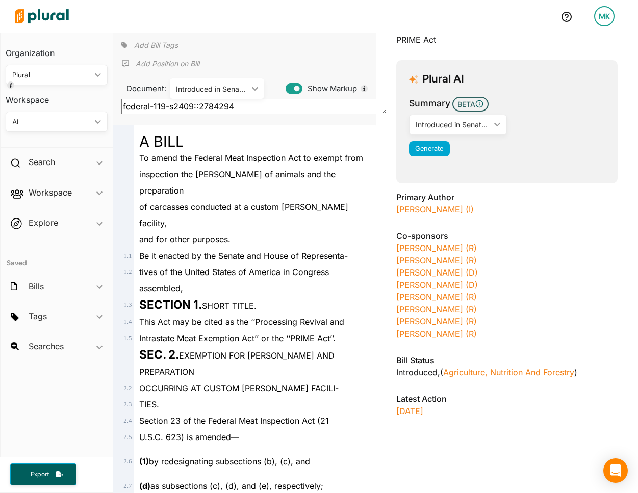
scroll to position [110, 0]
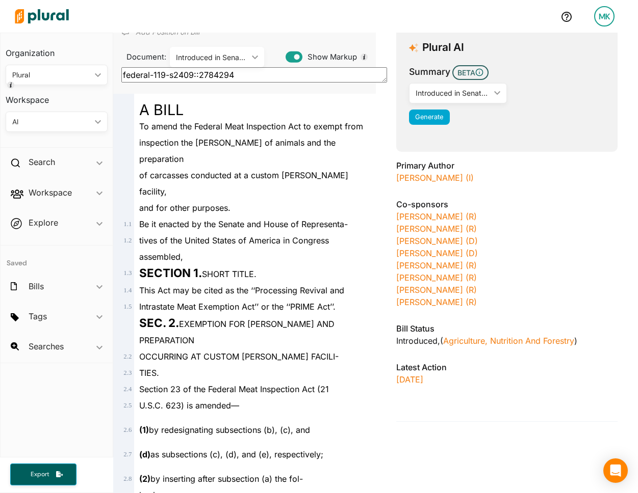
click at [276, 232] on div "tives of the United States of America in Congress assembled," at bounding box center [248, 248] width 229 height 33
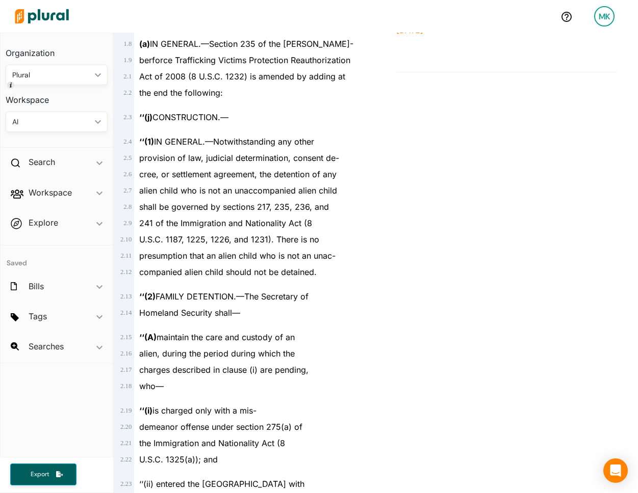
scroll to position [480, 0]
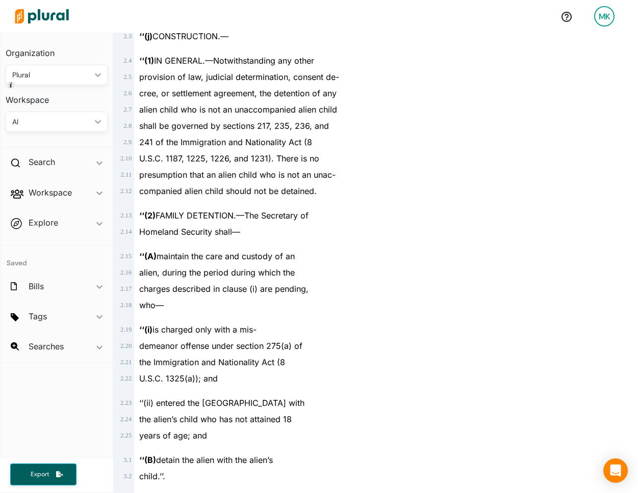
click at [288, 201] on div "‘‘(2) FAMILY DETENTION.—The Secretary of" at bounding box center [248, 211] width 229 height 24
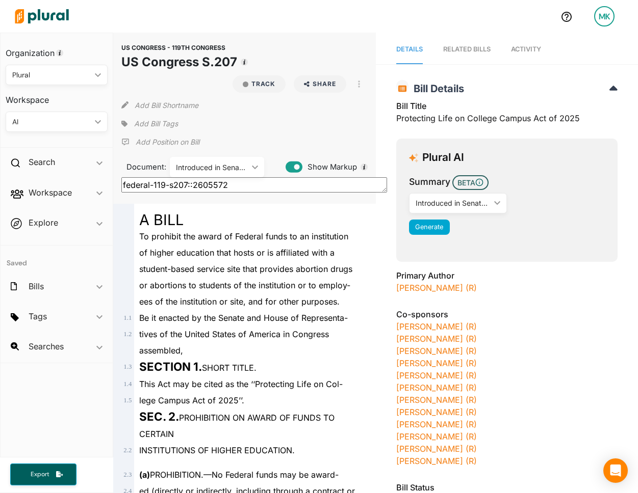
scroll to position [490, 0]
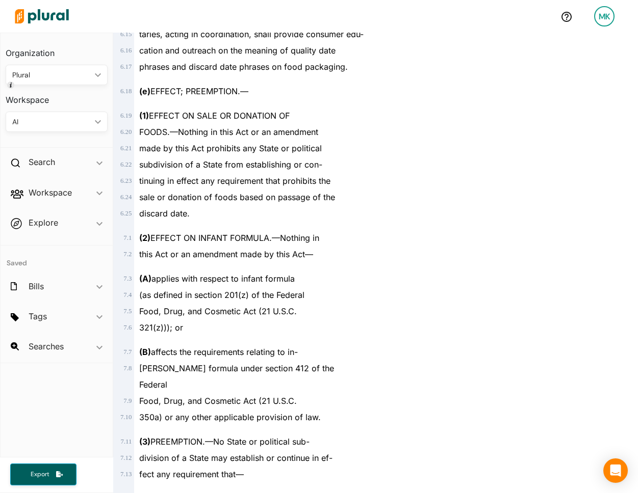
scroll to position [2533, 0]
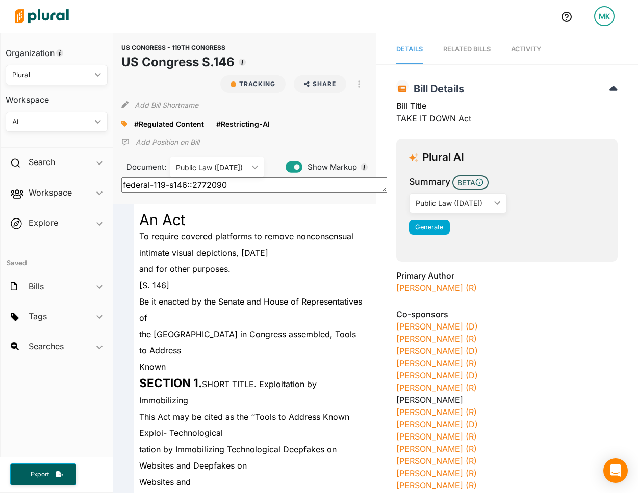
click at [308, 242] on div "To require covered platforms to remove nonconsensual intimate visual depictions…" at bounding box center [248, 244] width 229 height 33
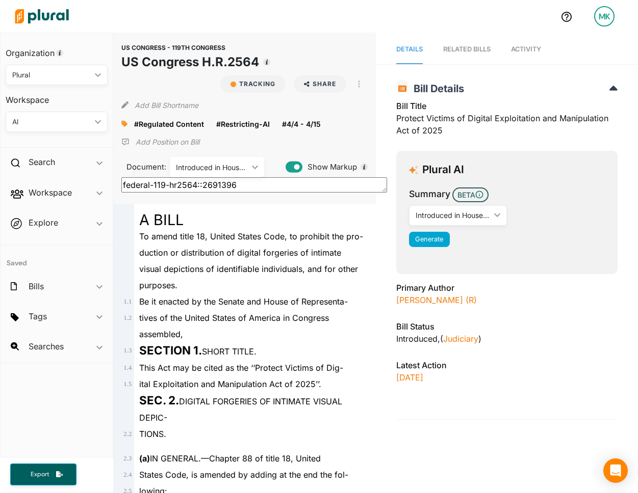
click at [272, 259] on div "duction or distribution of digital forgeries of intimate" at bounding box center [248, 253] width 229 height 16
